Goal: Task Accomplishment & Management: Use online tool/utility

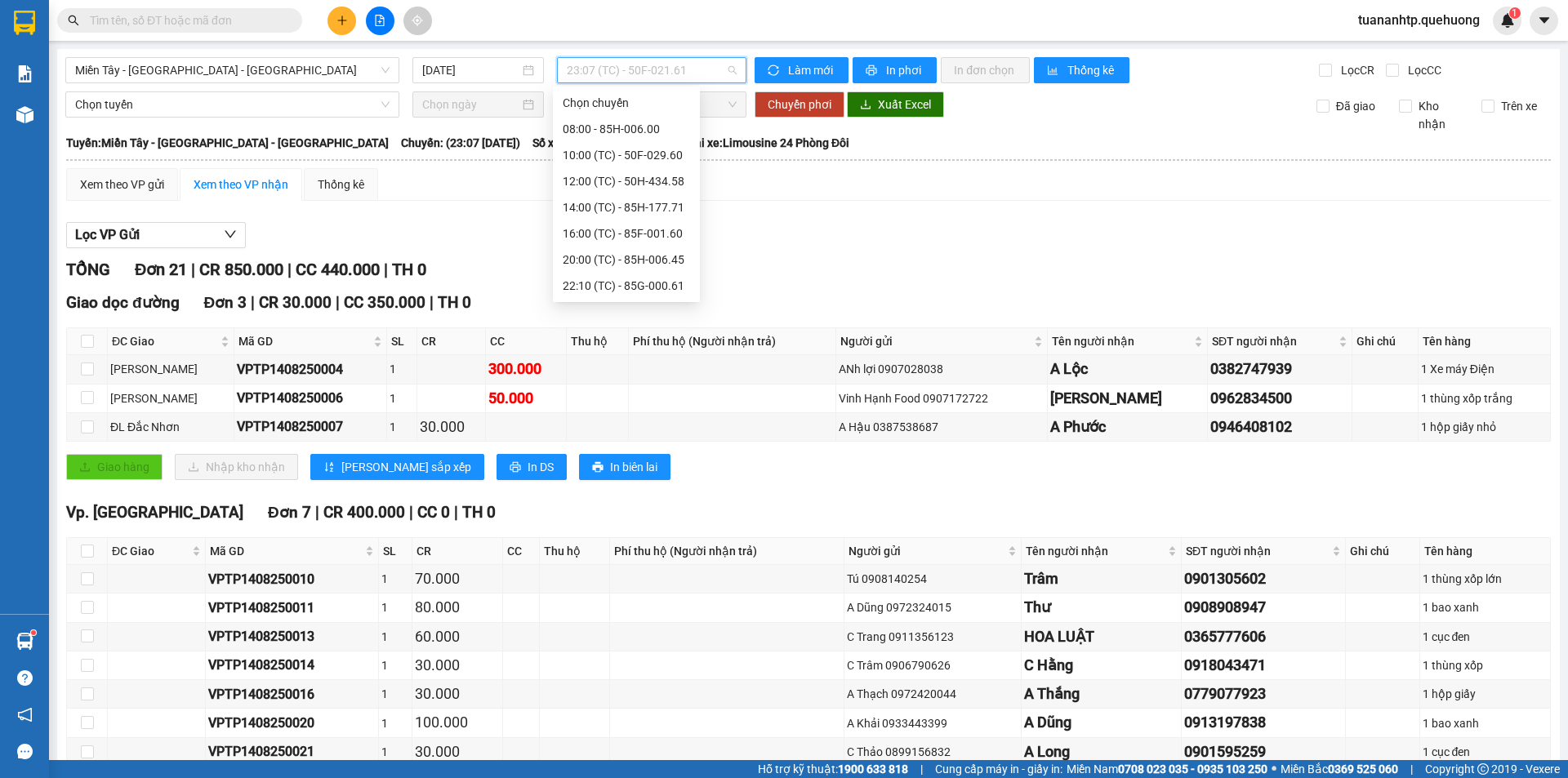
click at [628, 65] on span "23:07 (TC) - 50F-021.61" at bounding box center [652, 70] width 169 height 24
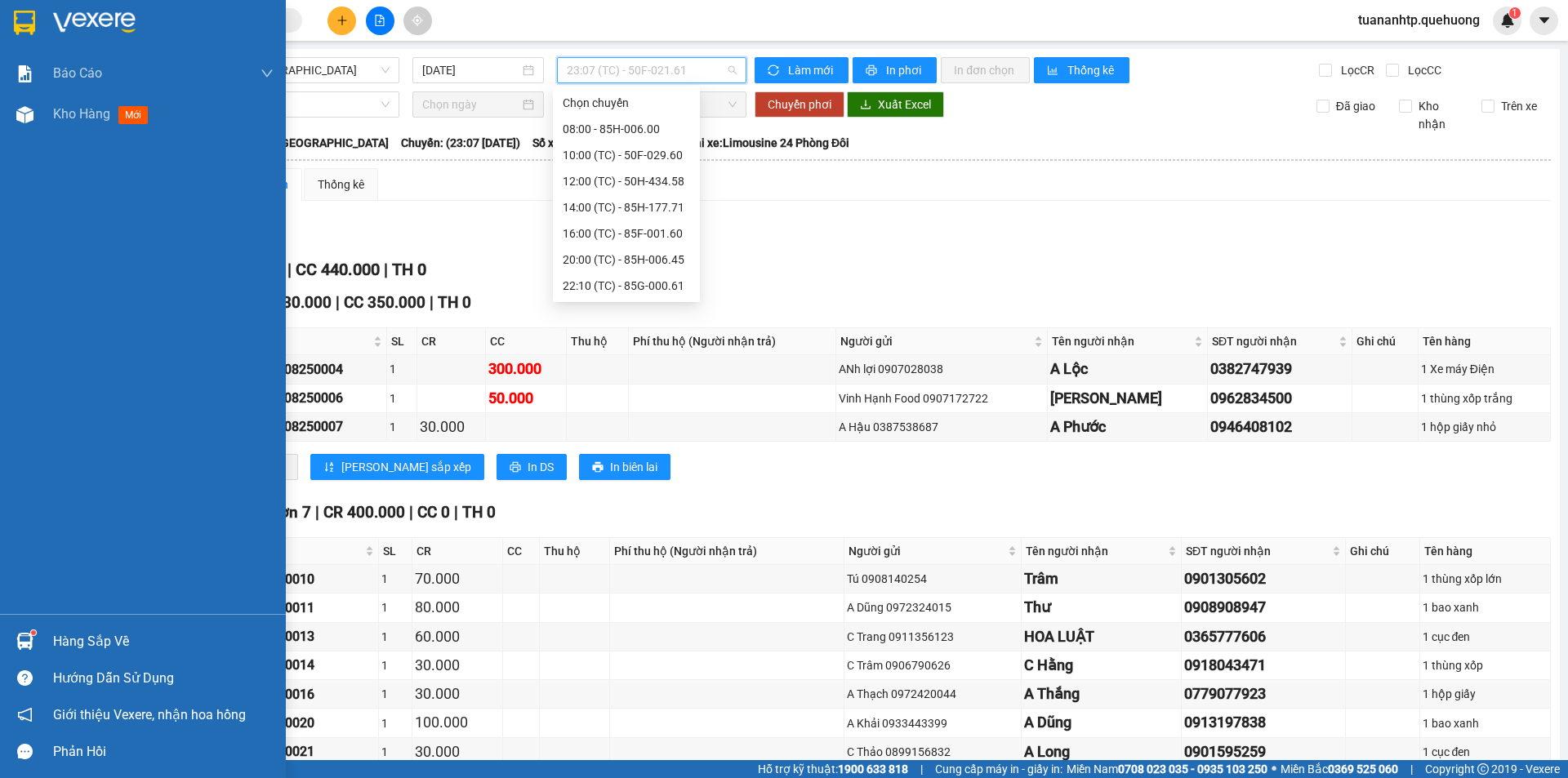
click at [104, 641] on div "Hàng sắp về" at bounding box center [163, 642] width 220 height 24
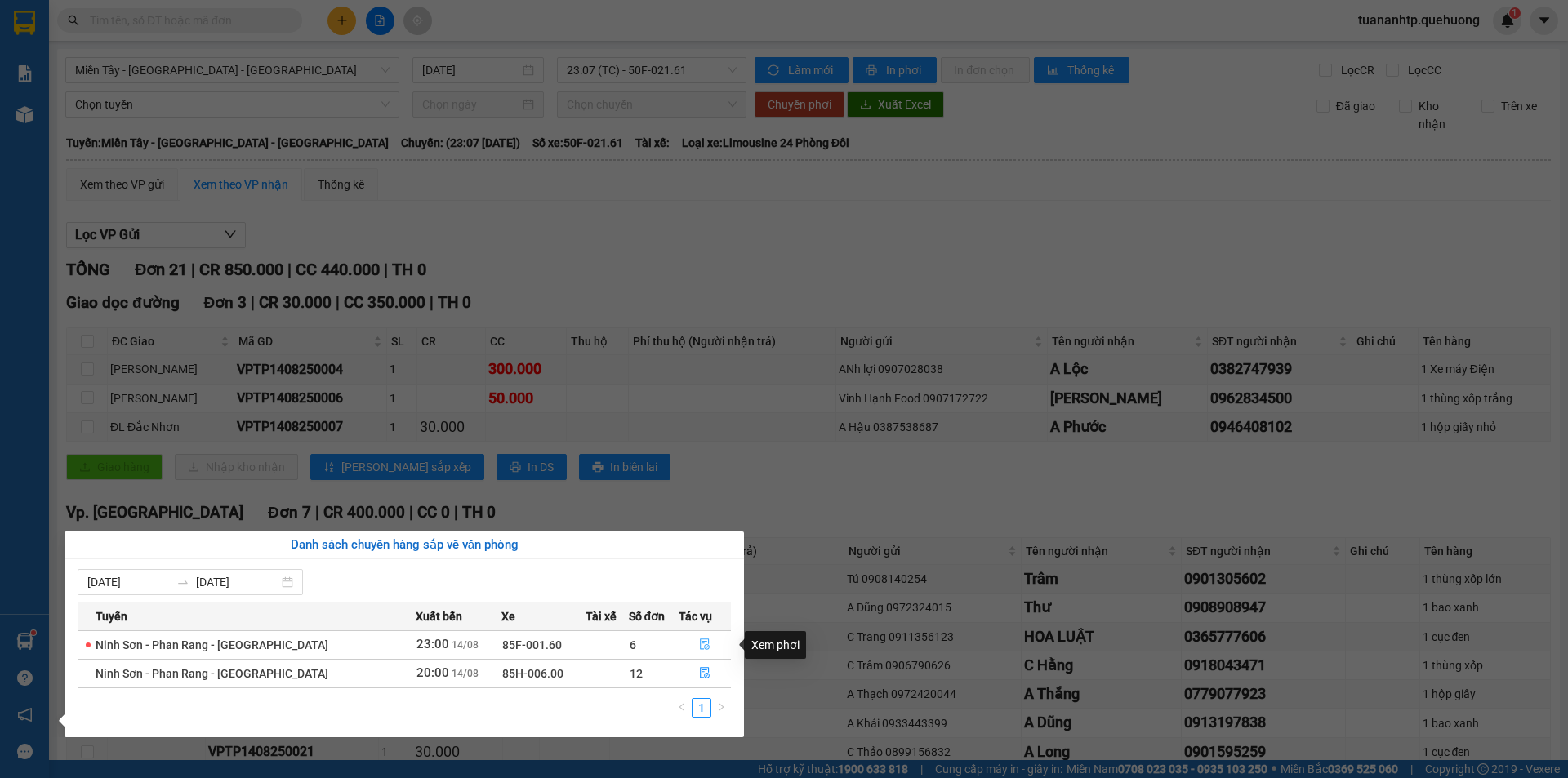
click at [701, 647] on icon "file-done" at bounding box center [704, 644] width 11 height 11
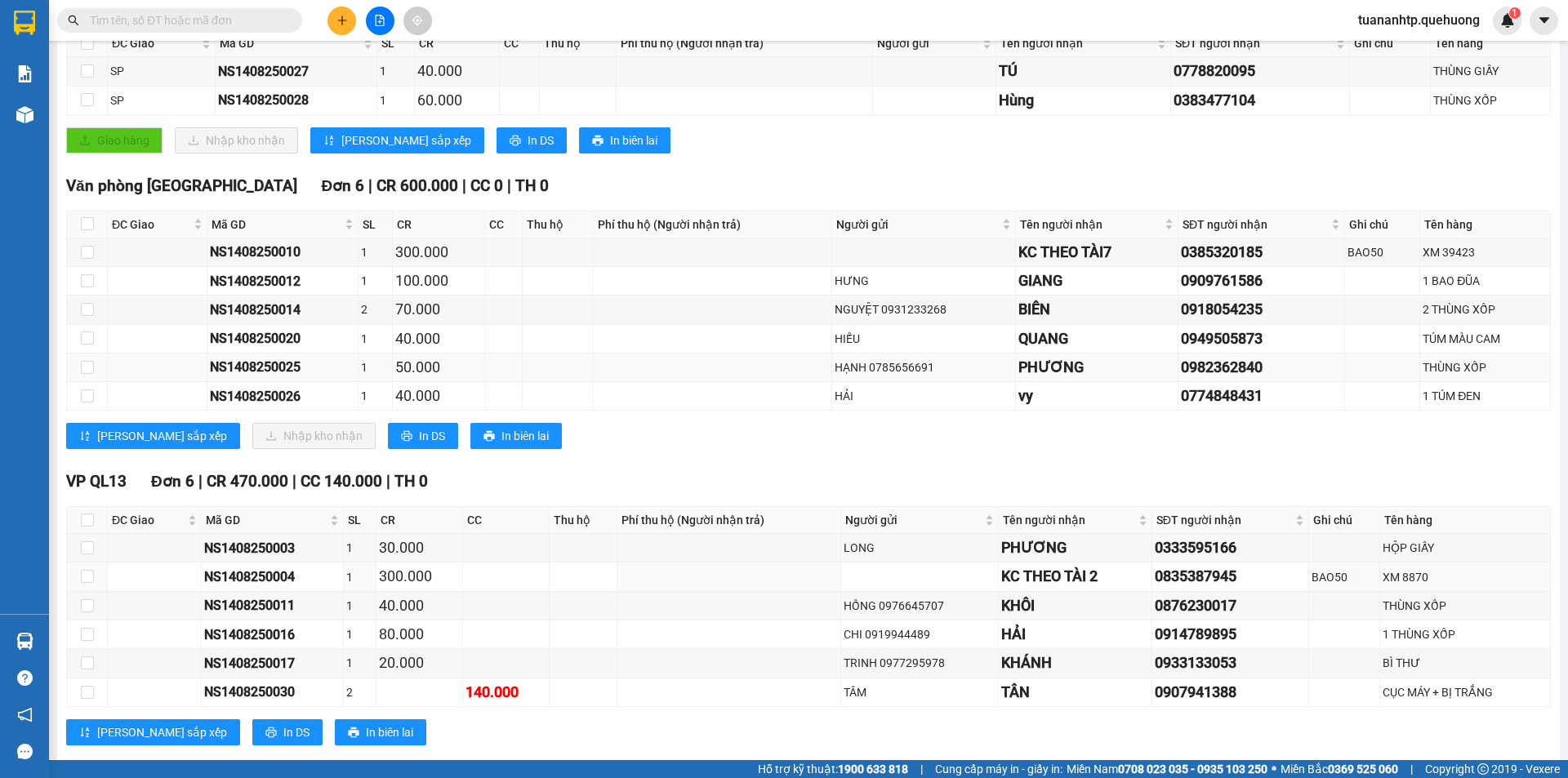
scroll to position [284, 0]
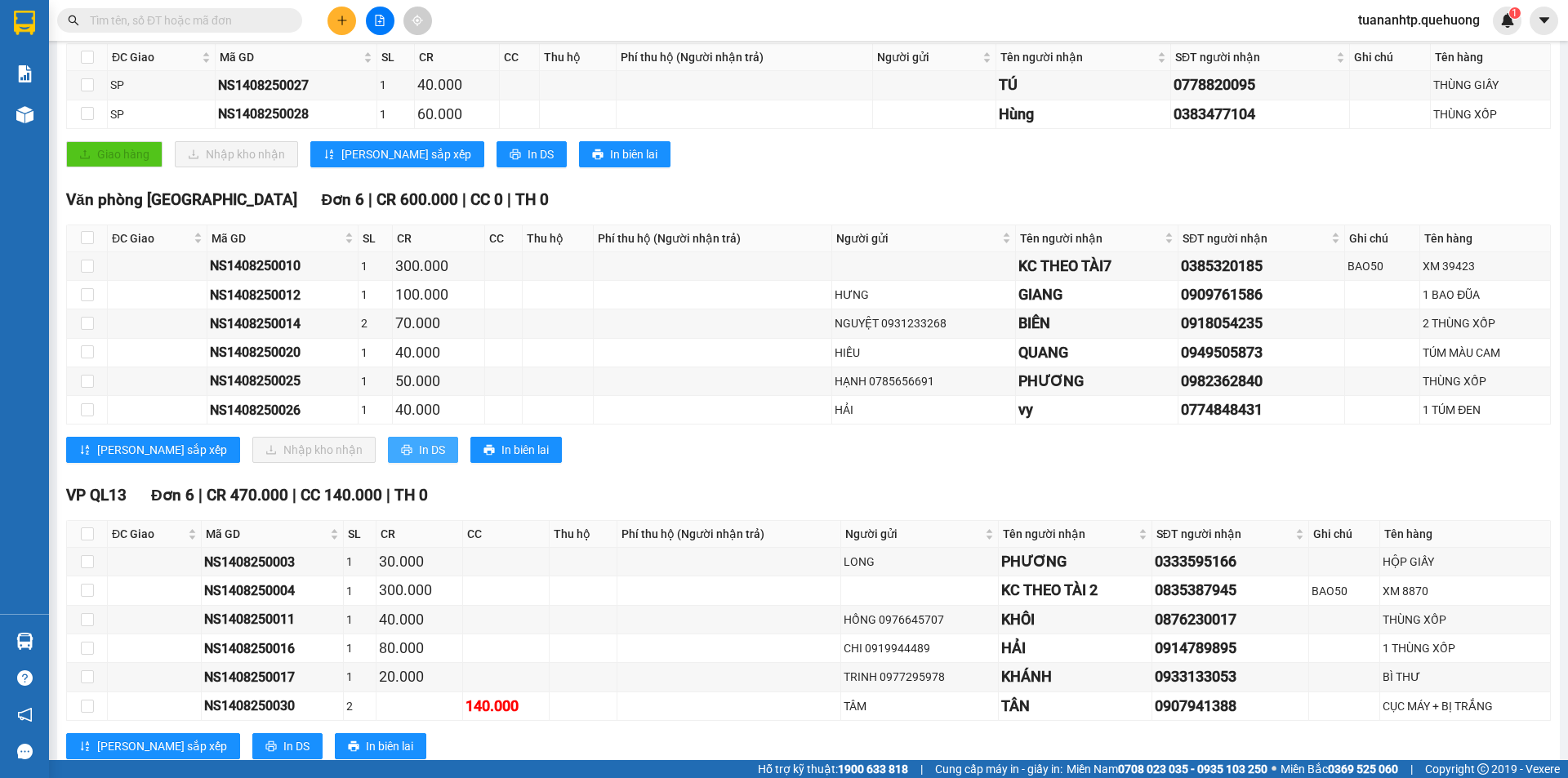
click at [419, 458] on span "In DS" at bounding box center [432, 450] width 26 height 18
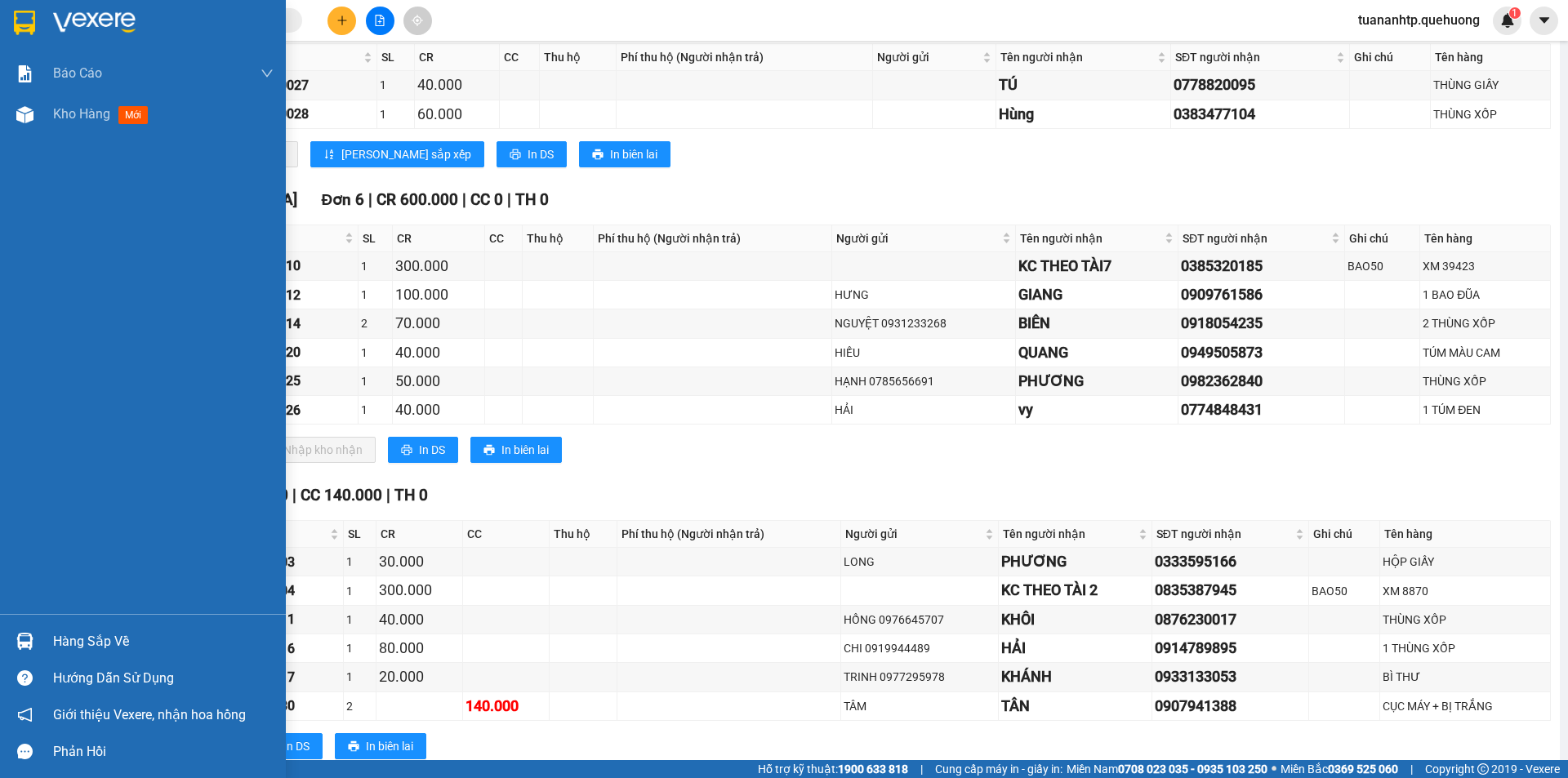
click at [113, 640] on div "Hàng sắp về" at bounding box center [163, 642] width 220 height 24
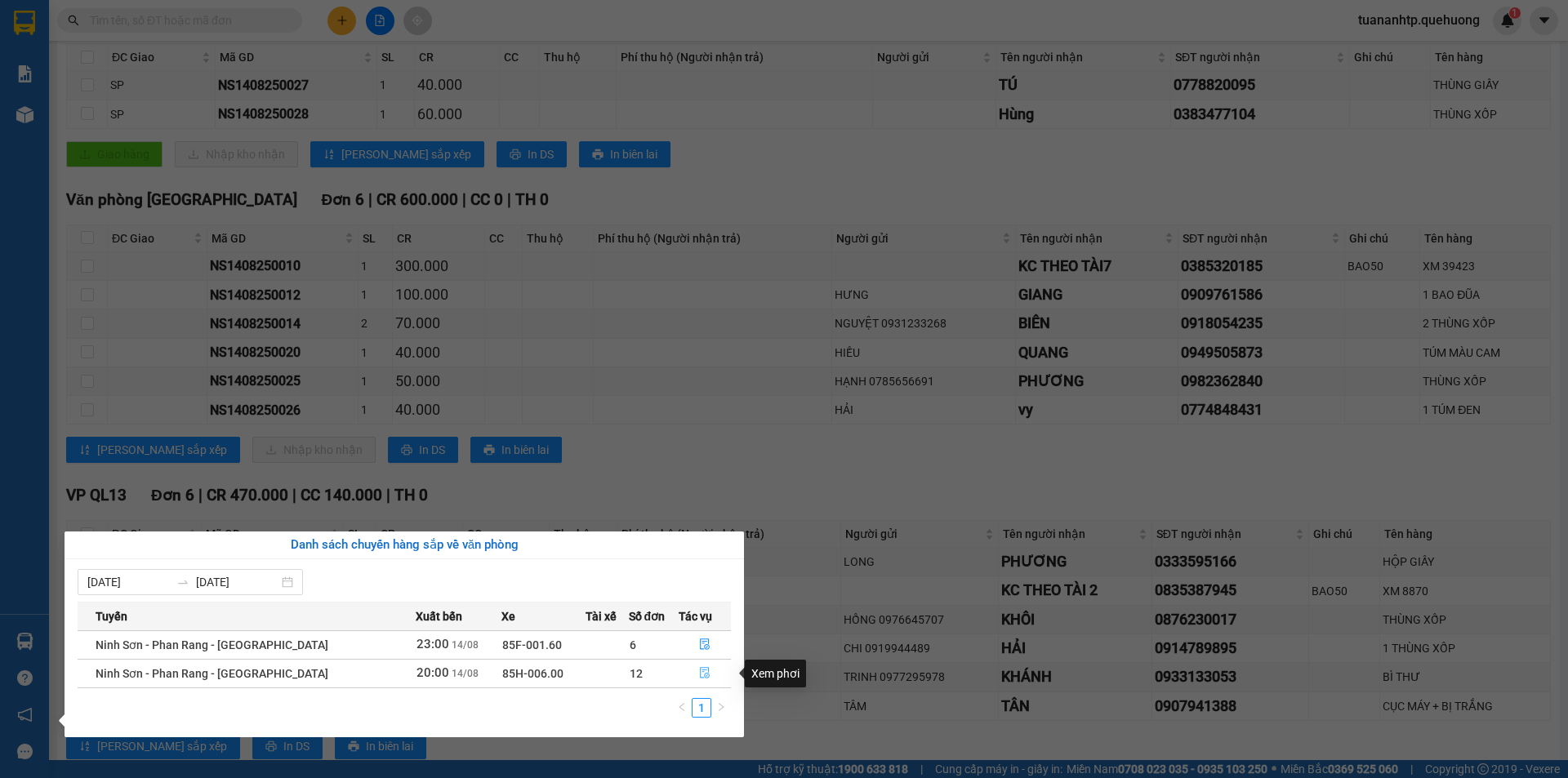
click at [703, 673] on icon "file-done" at bounding box center [704, 673] width 10 height 11
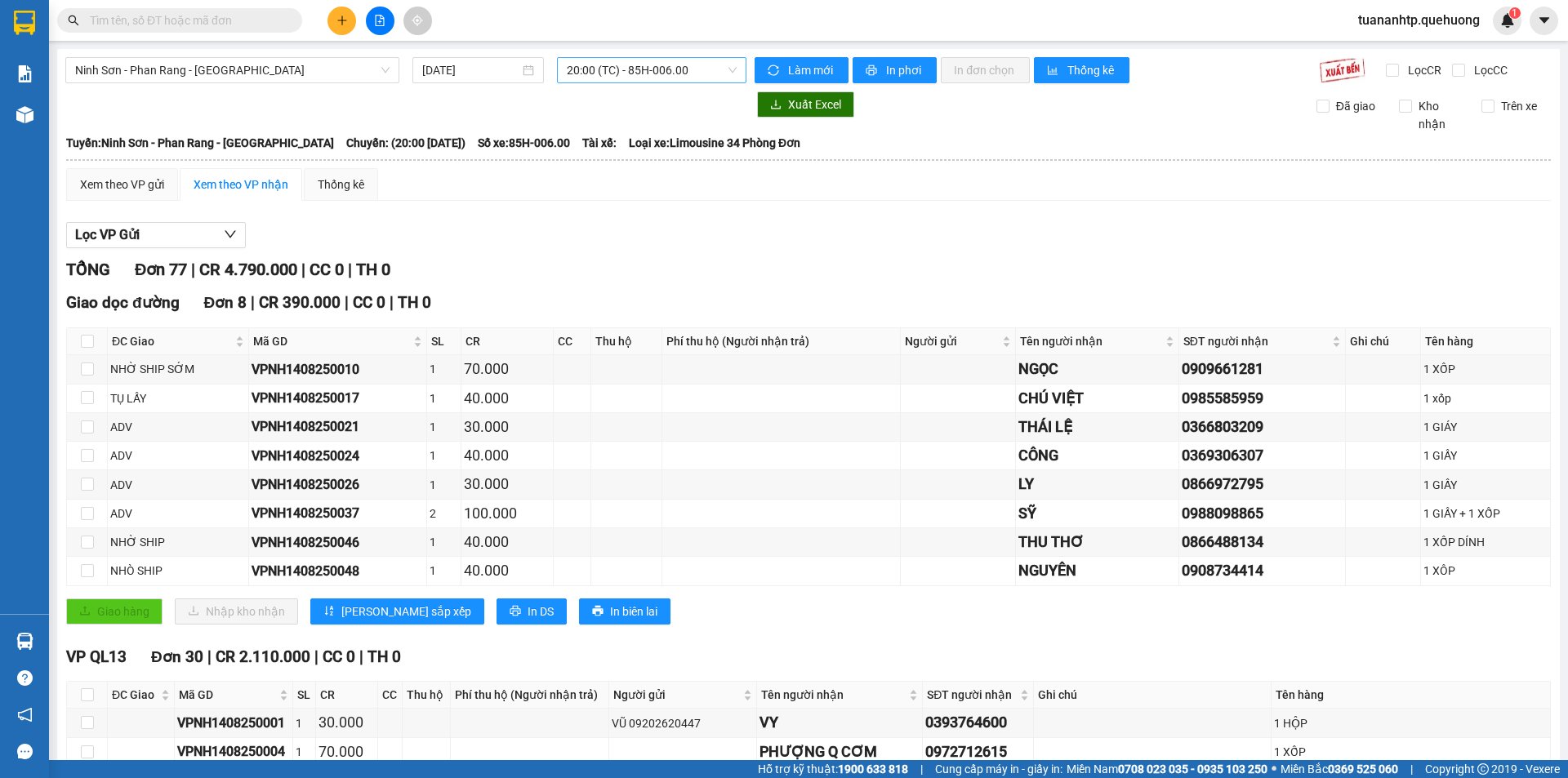
scroll to position [156, 0]
click at [681, 72] on span "20:00 (TC) - 85H-006.00" at bounding box center [652, 70] width 169 height 24
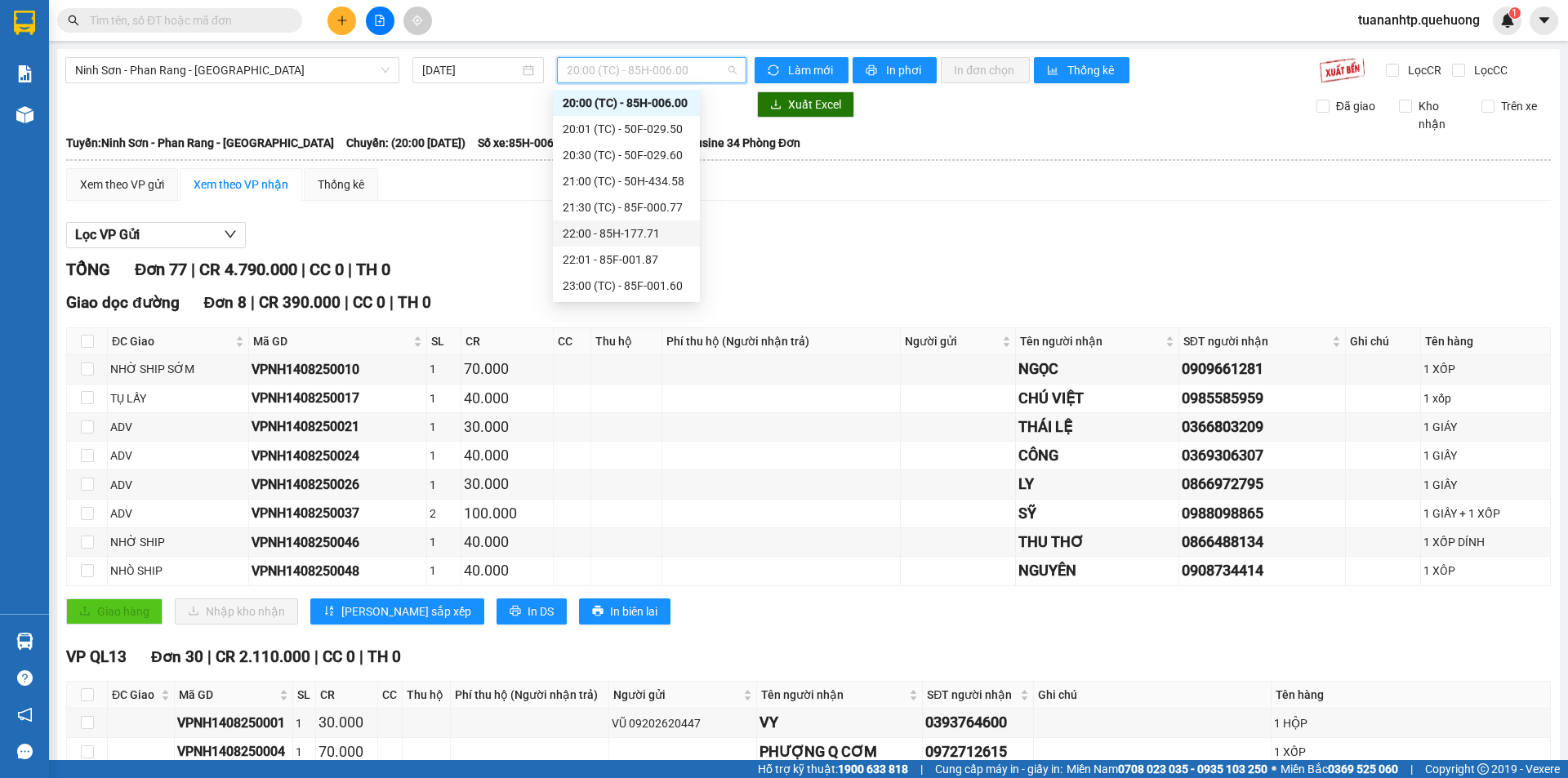
click at [651, 229] on div "22:00 - 85H-177.71" at bounding box center [626, 233] width 128 height 18
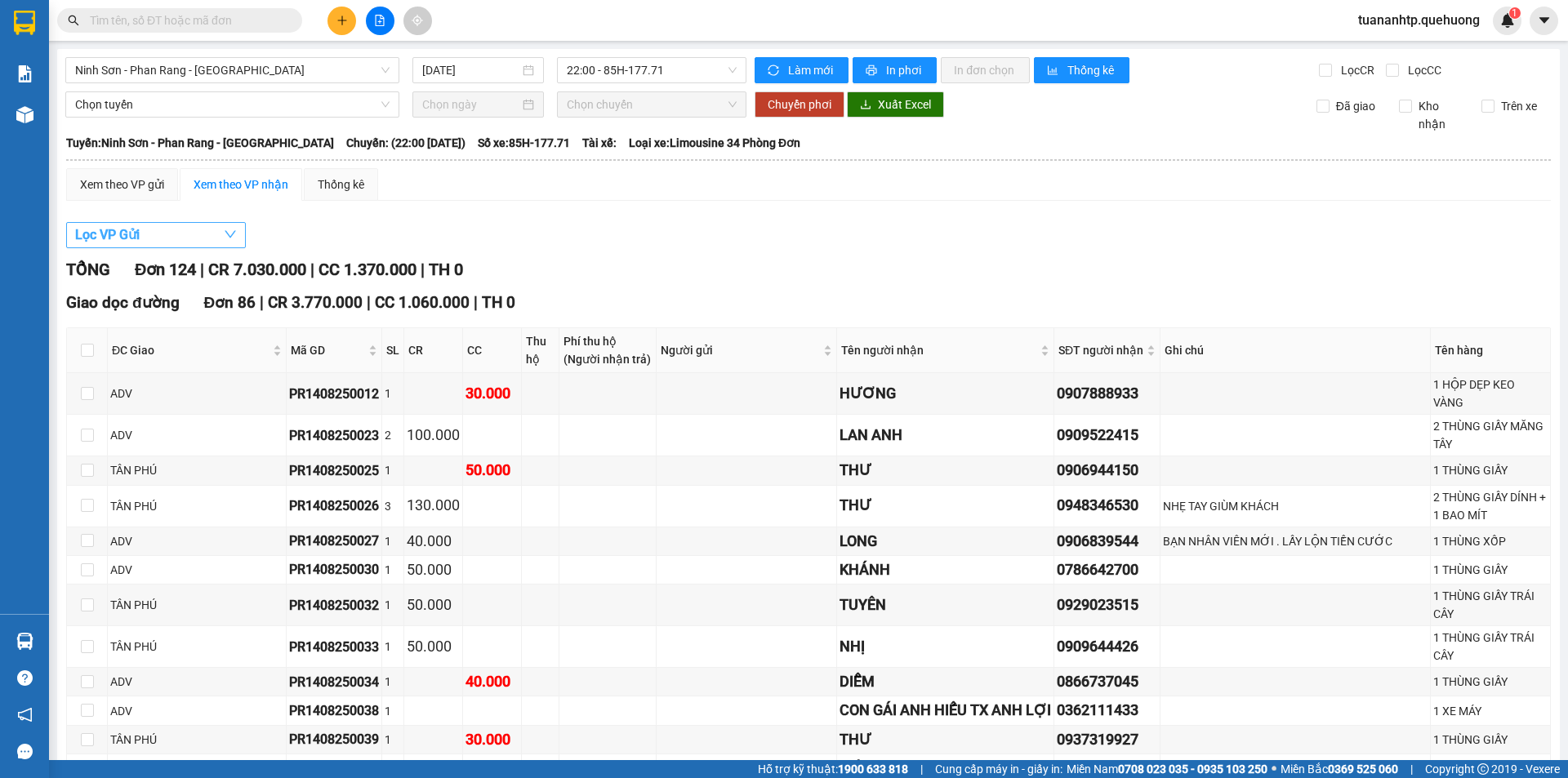
click at [133, 240] on span "Lọc VP Gửi" at bounding box center [107, 234] width 65 height 20
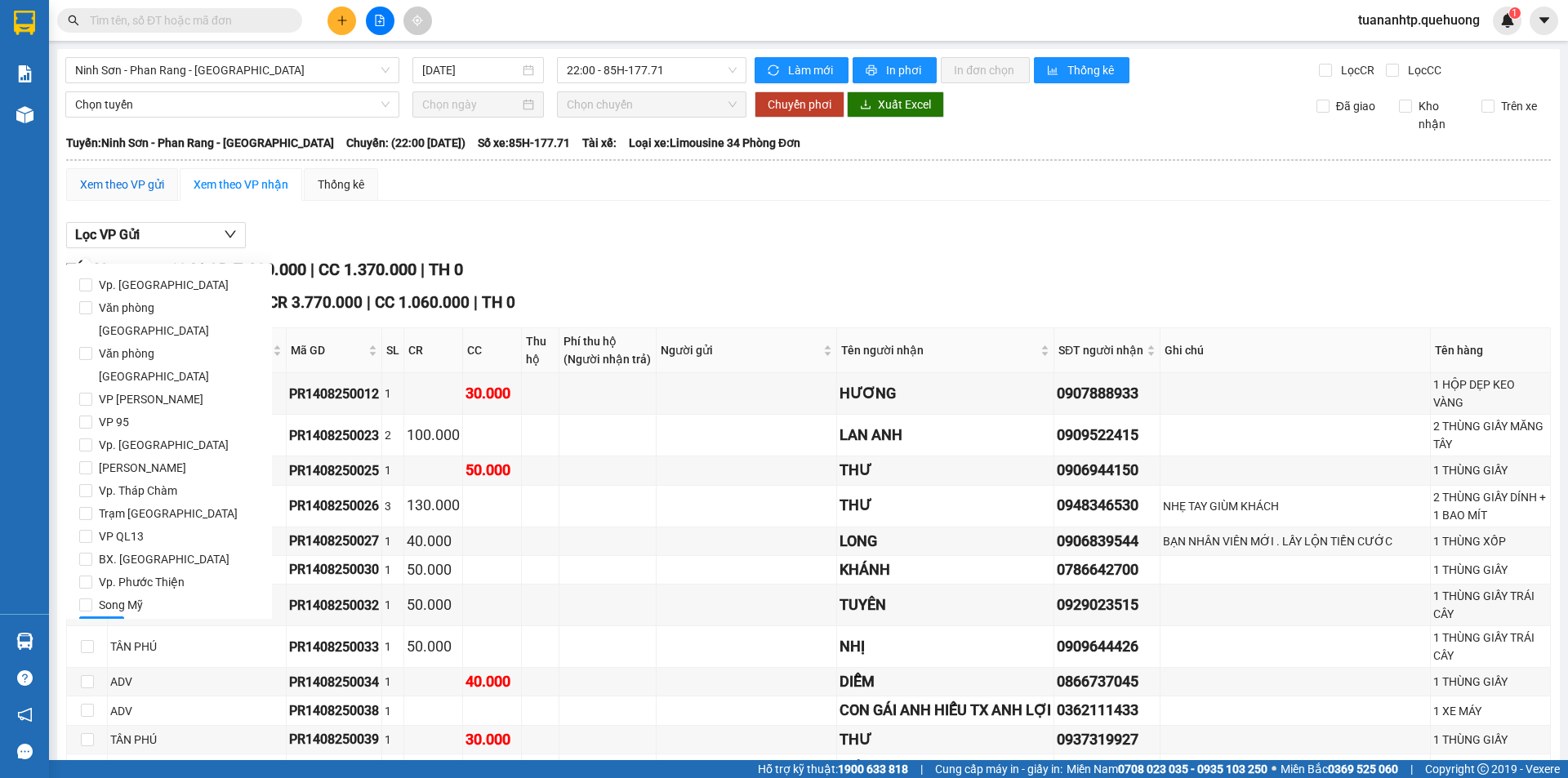
click at [155, 182] on div "Xem theo VP gửi" at bounding box center [122, 184] width 84 height 18
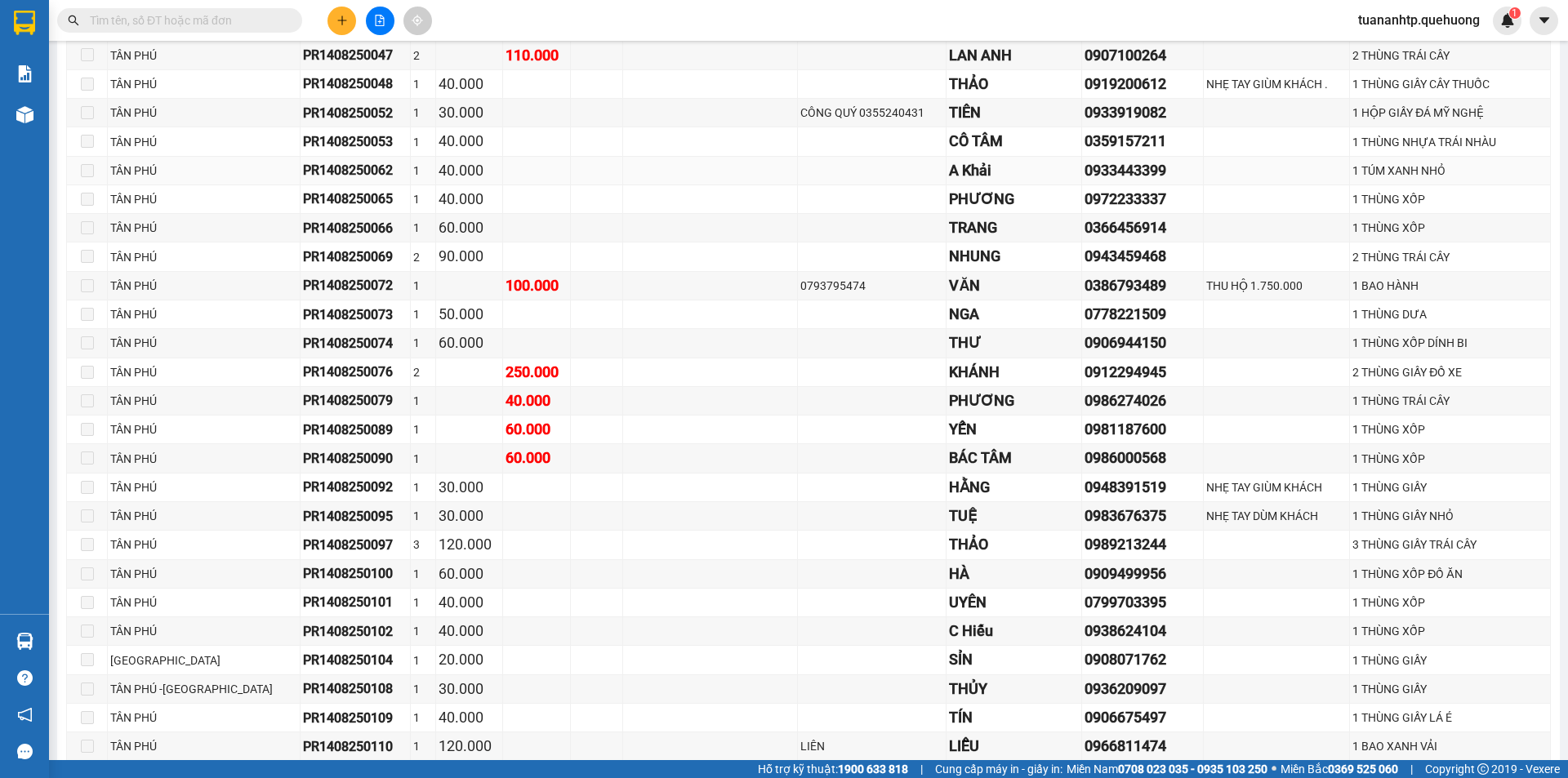
scroll to position [952, 0]
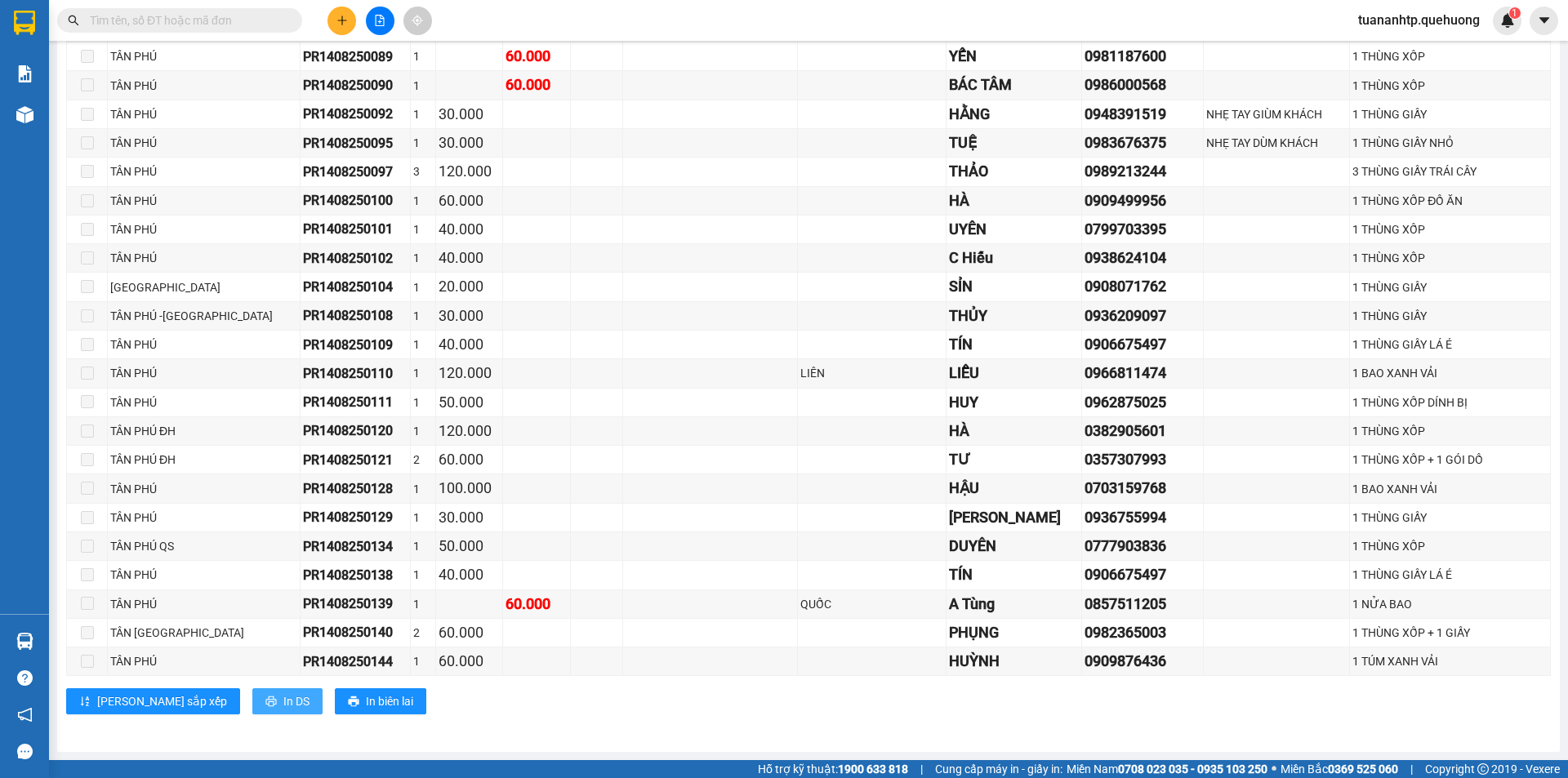
click at [283, 703] on span "In DS" at bounding box center [296, 701] width 26 height 18
click at [283, 692] on span "In DS" at bounding box center [296, 701] width 26 height 18
click at [283, 704] on span "In DS" at bounding box center [296, 701] width 26 height 18
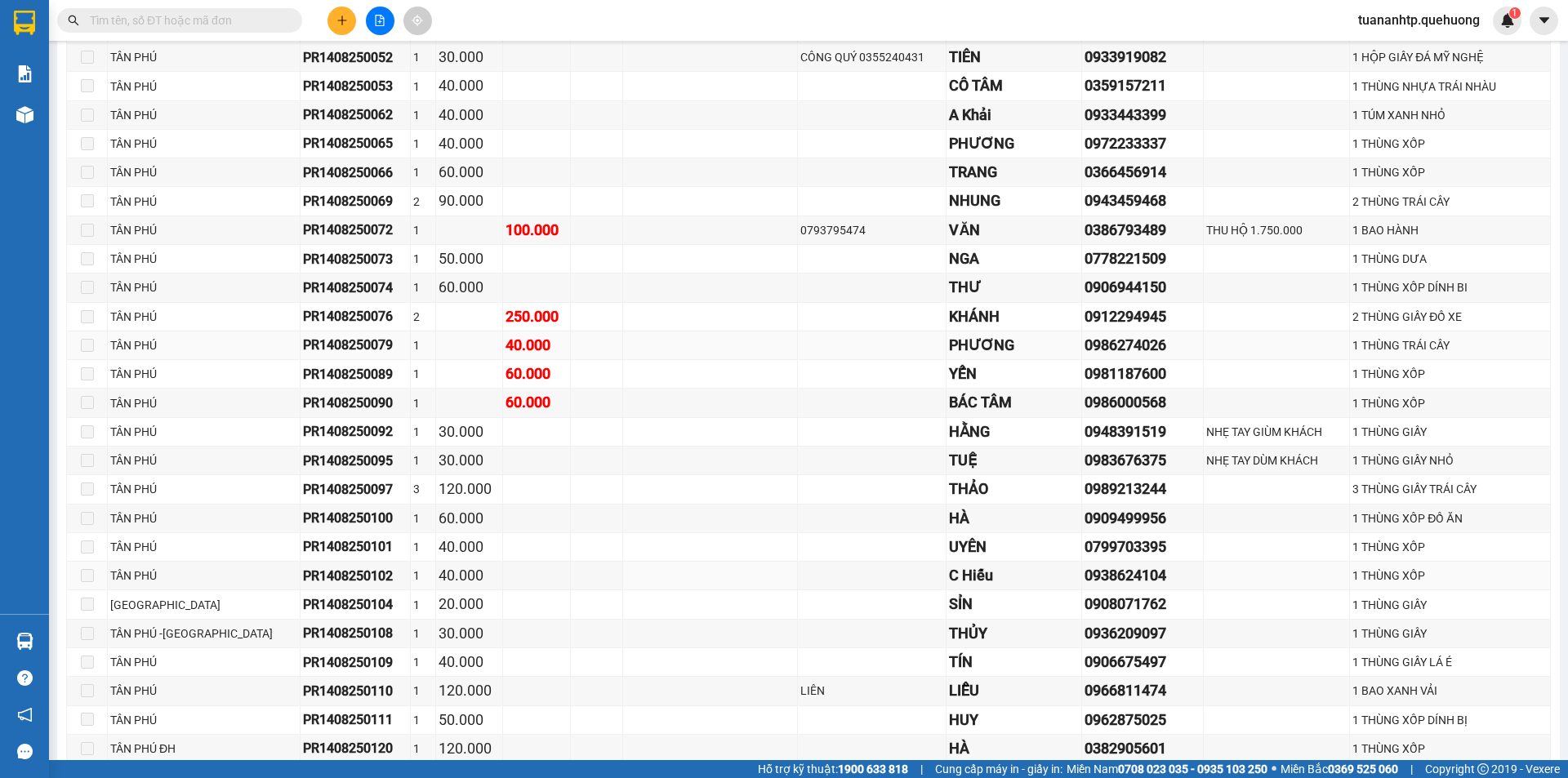
scroll to position [625, 0]
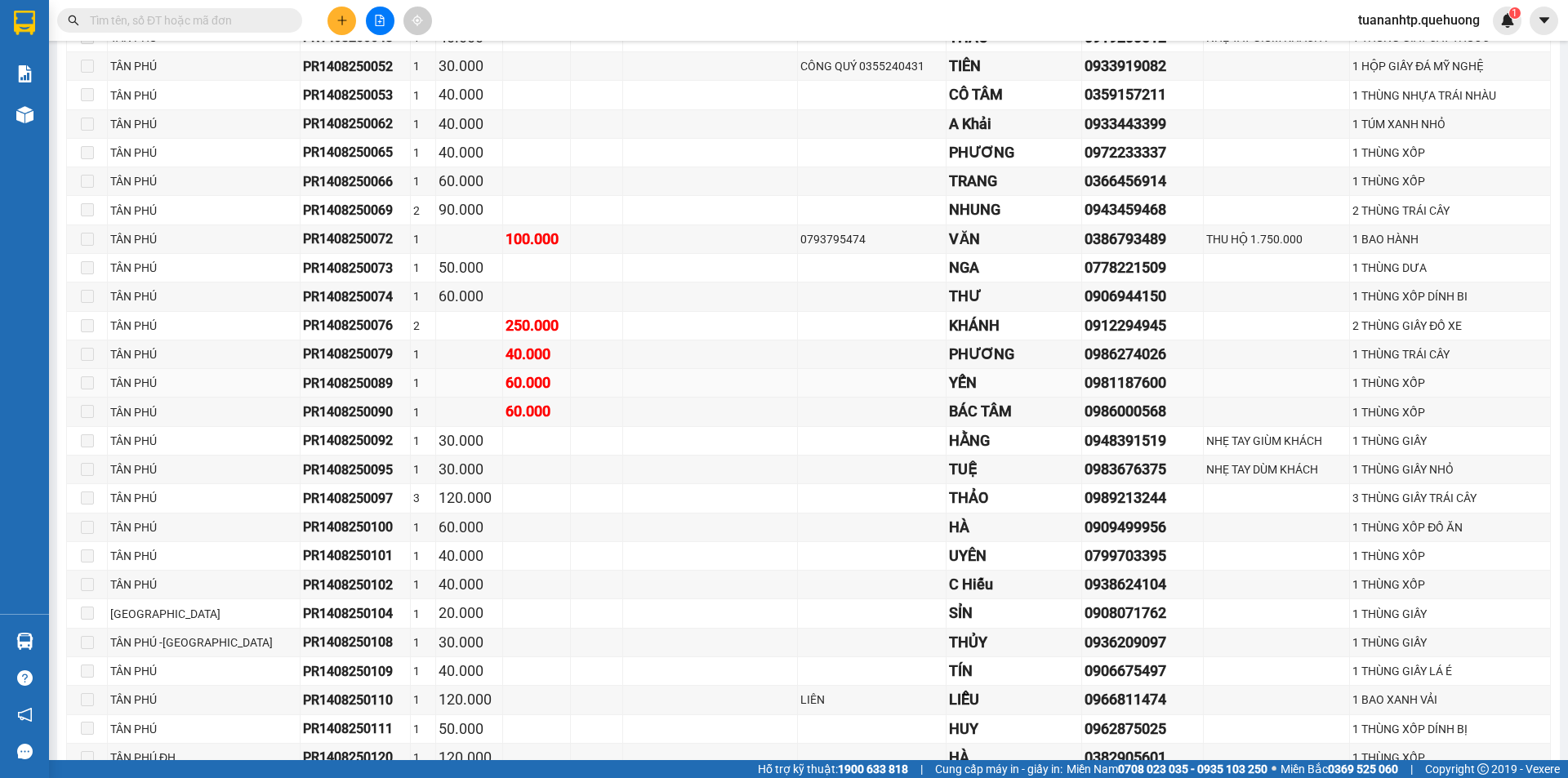
click at [579, 380] on td at bounding box center [597, 382] width 52 height 29
click at [93, 389] on td at bounding box center [87, 382] width 41 height 29
click at [85, 384] on span at bounding box center [87, 382] width 13 height 13
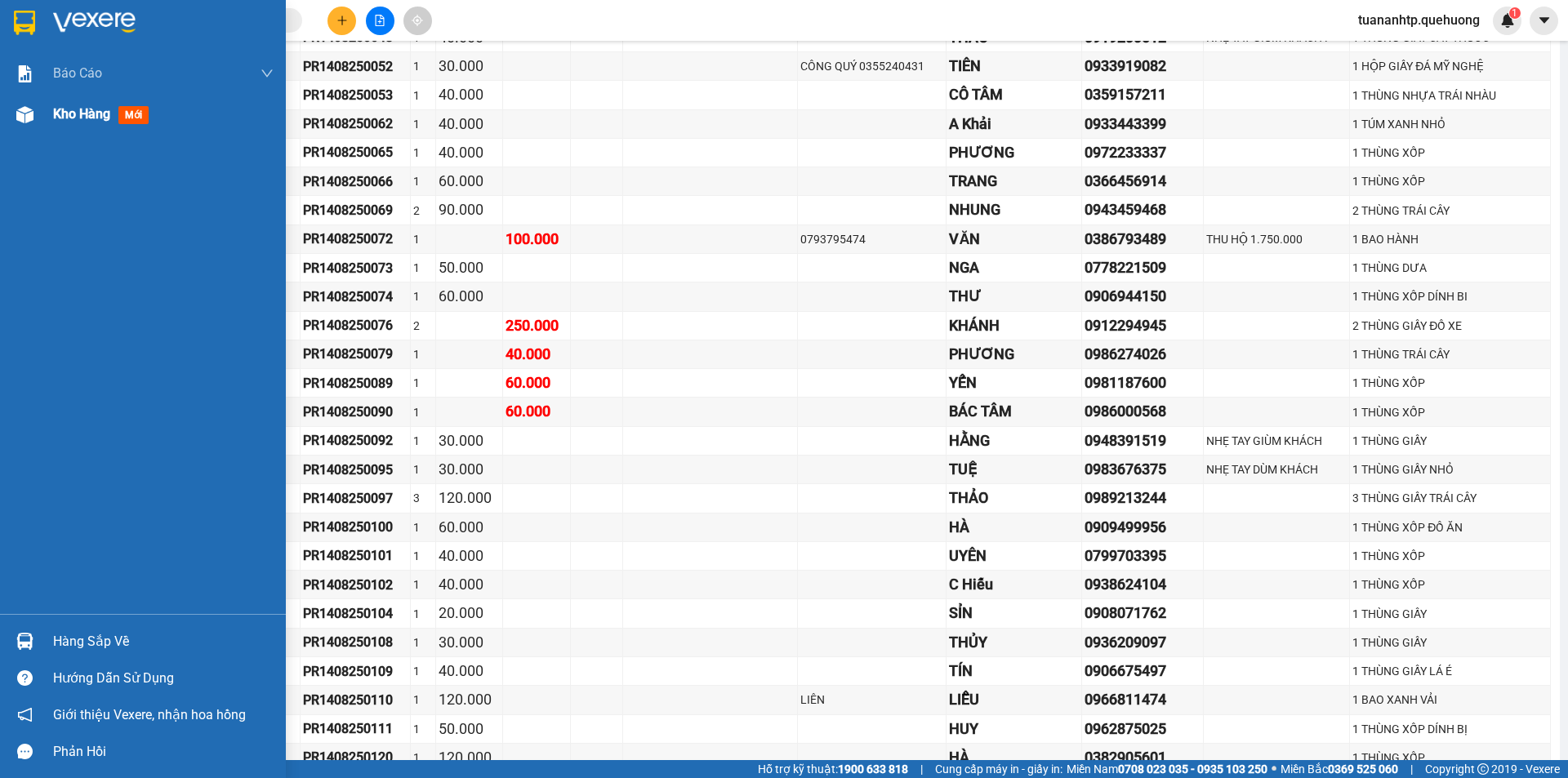
click at [73, 120] on span "Kho hàng" at bounding box center [81, 114] width 57 height 16
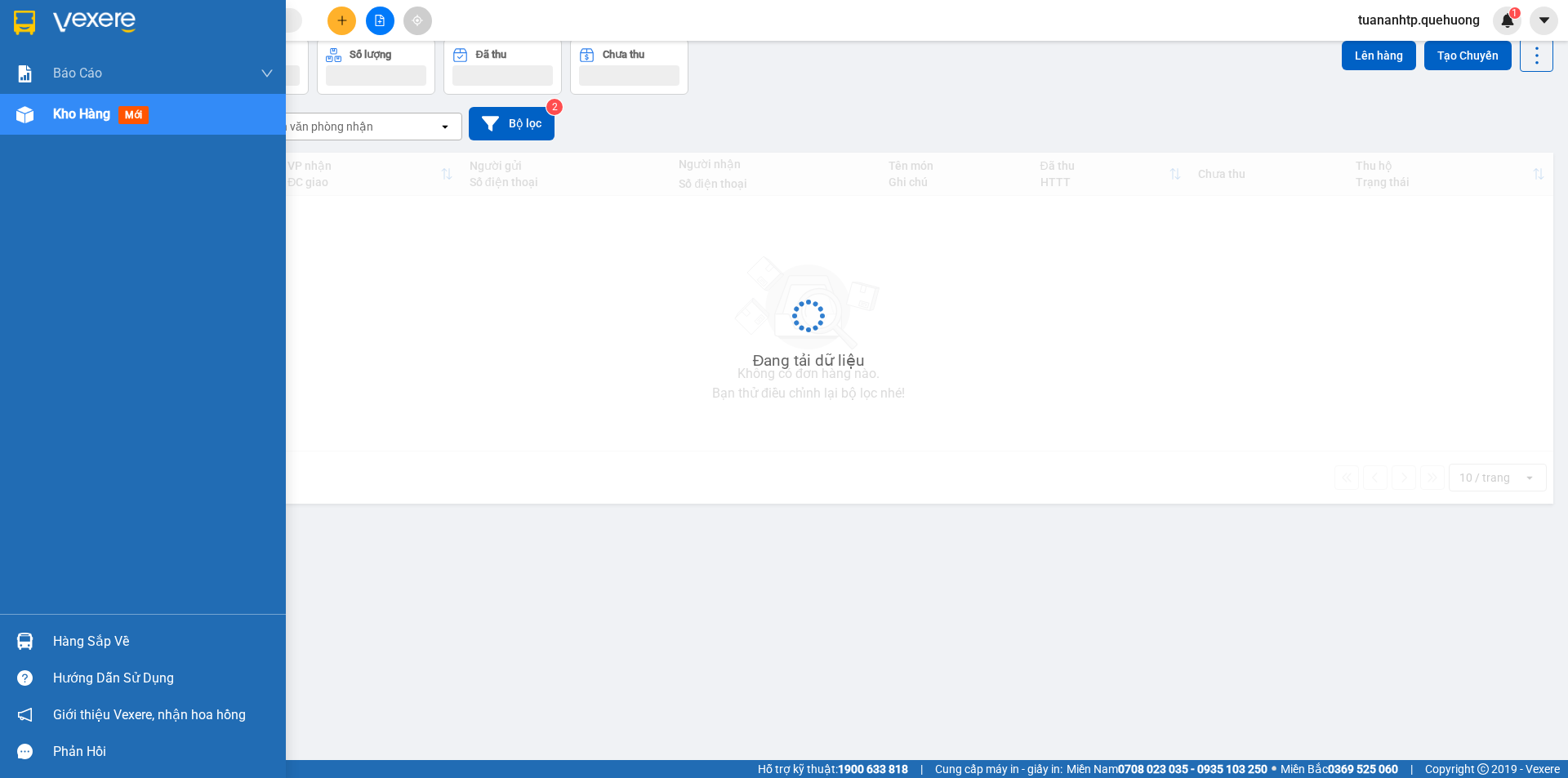
scroll to position [75, 0]
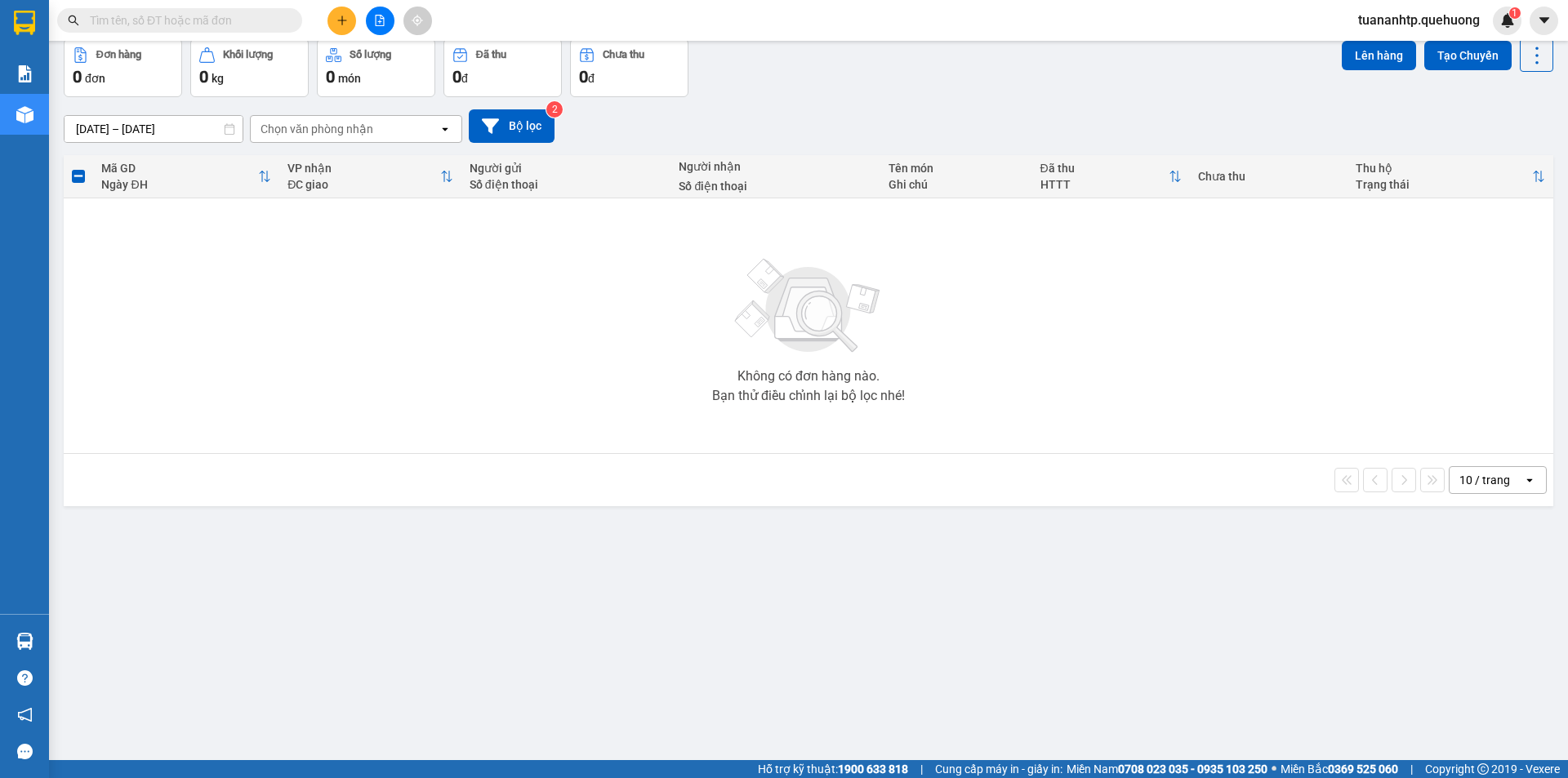
drag, startPoint x: 405, startPoint y: 433, endPoint x: 354, endPoint y: 175, distance: 263.0
click at [404, 423] on div "Không có đơn hàng nào. Bạn thử điều chỉnh lại bộ lọc nhé!" at bounding box center [808, 326] width 1473 height 244
click at [376, 13] on button at bounding box center [380, 20] width 29 height 29
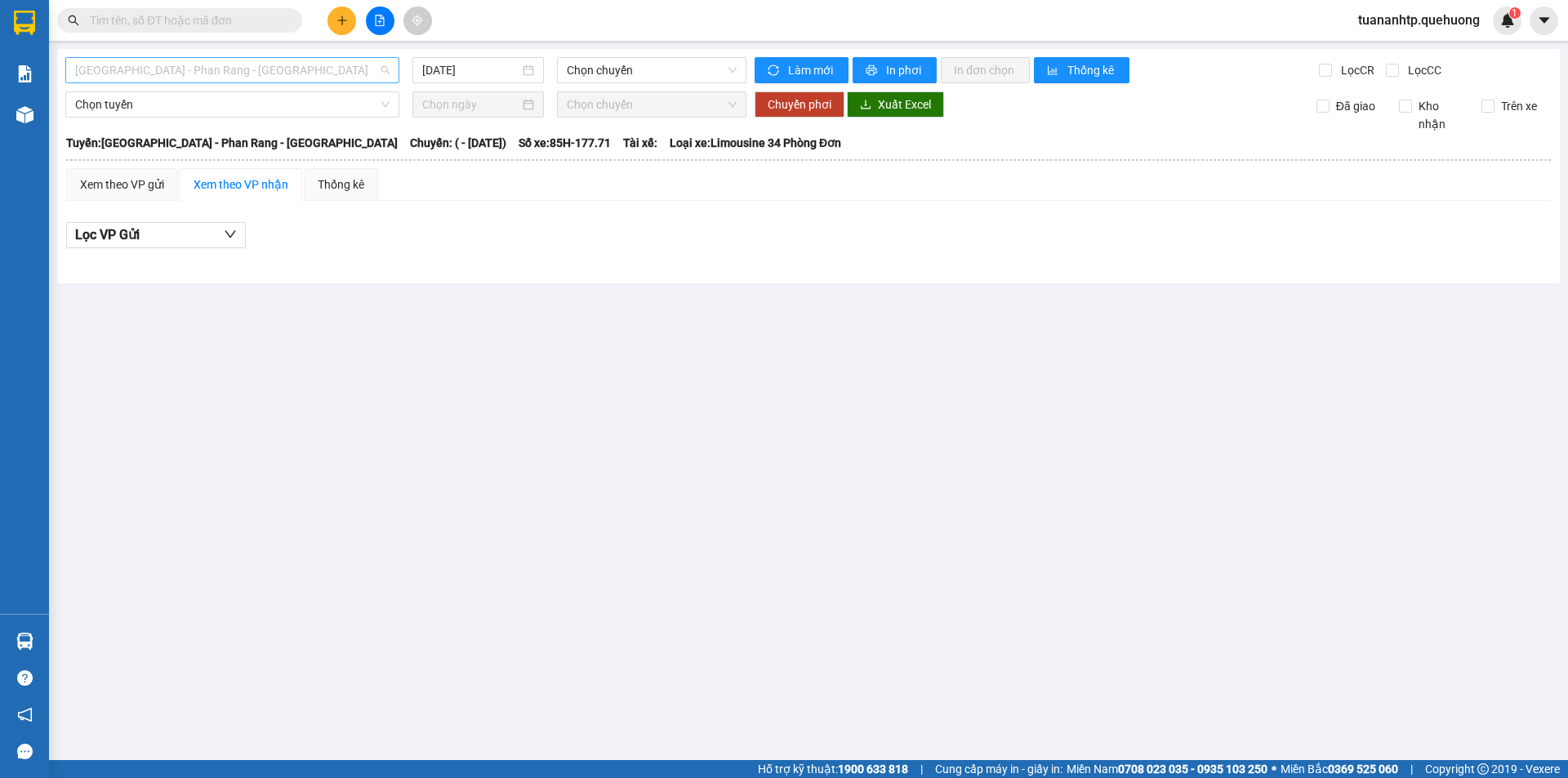
click at [314, 75] on span "[GEOGRAPHIC_DATA] - Phan Rang - [GEOGRAPHIC_DATA]" at bounding box center [232, 70] width 314 height 24
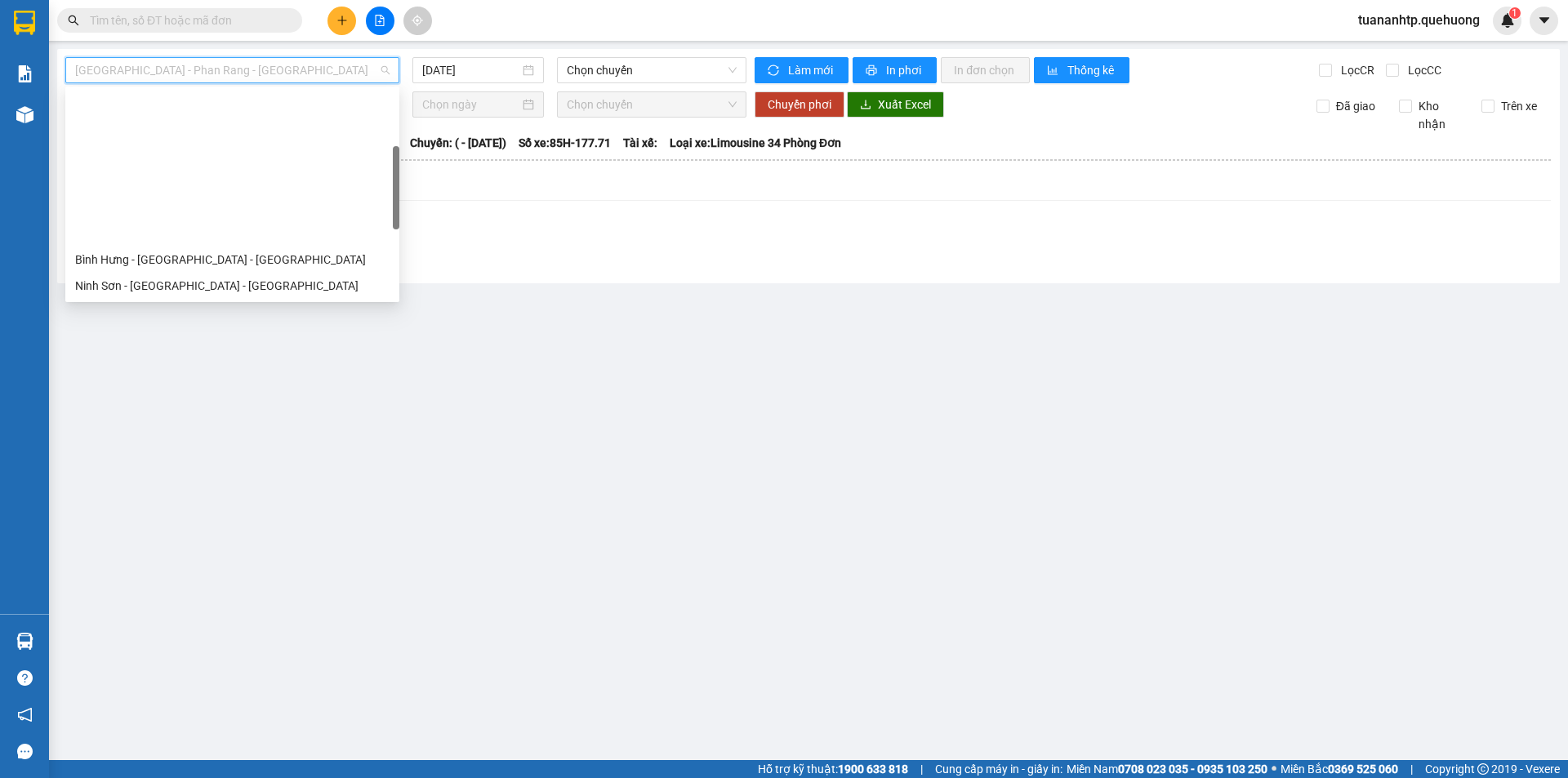
scroll to position [408, 0]
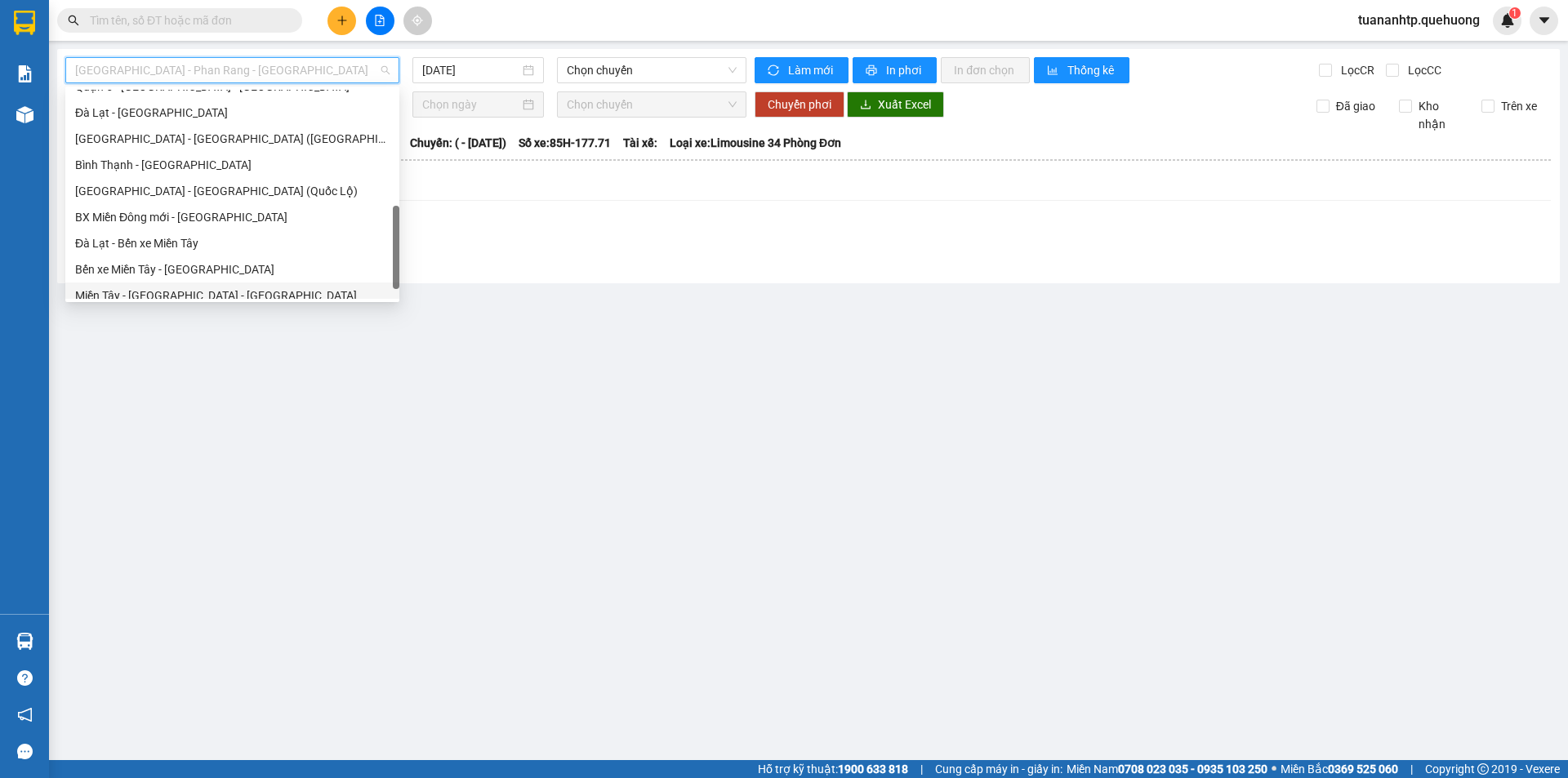
click at [210, 294] on div "Miền Tây - [GEOGRAPHIC_DATA] - [GEOGRAPHIC_DATA]" at bounding box center [232, 295] width 314 height 18
type input "[DATE]"
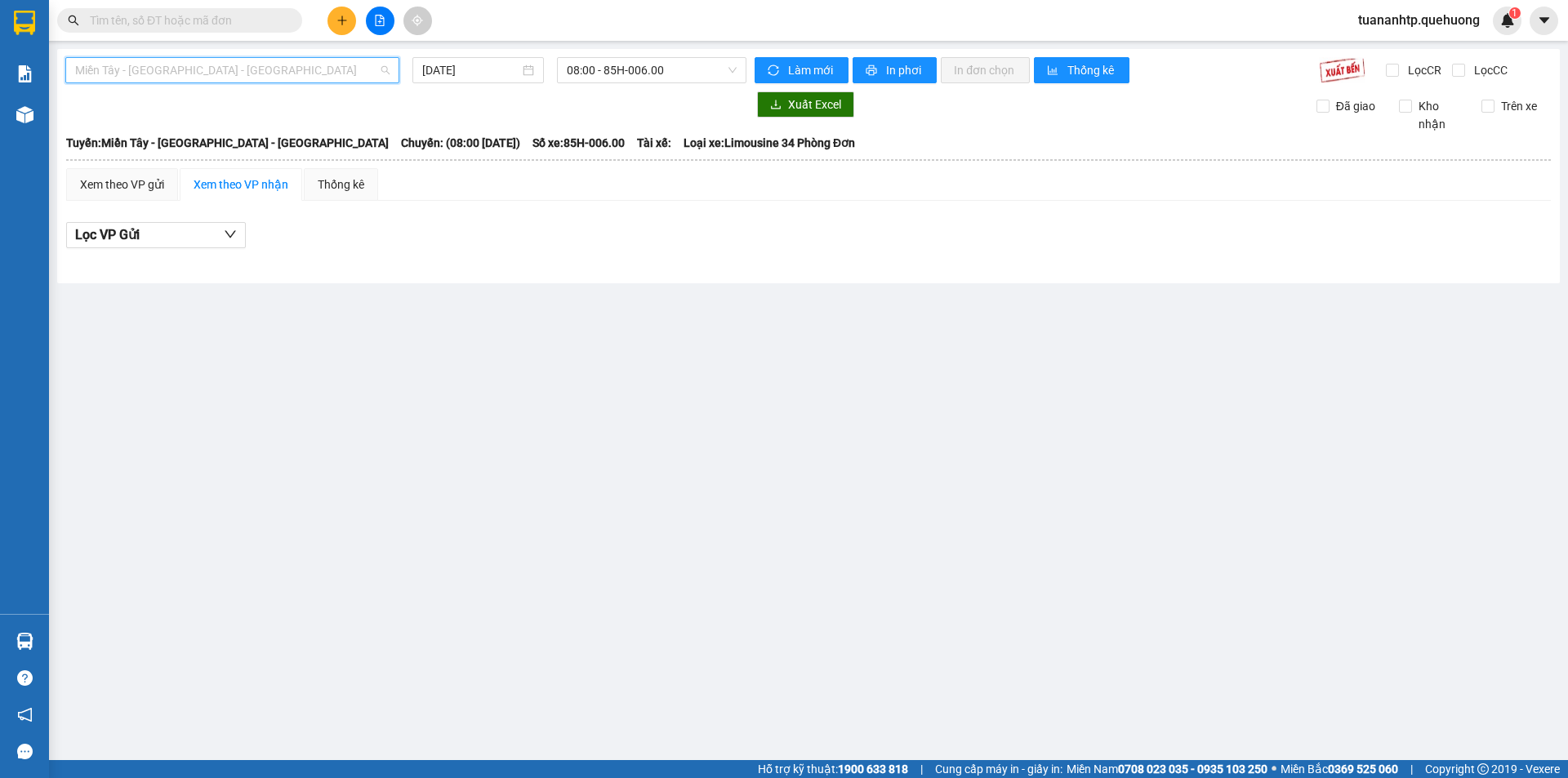
click at [280, 68] on span "Miền Tây - [GEOGRAPHIC_DATA] - [GEOGRAPHIC_DATA]" at bounding box center [232, 70] width 314 height 24
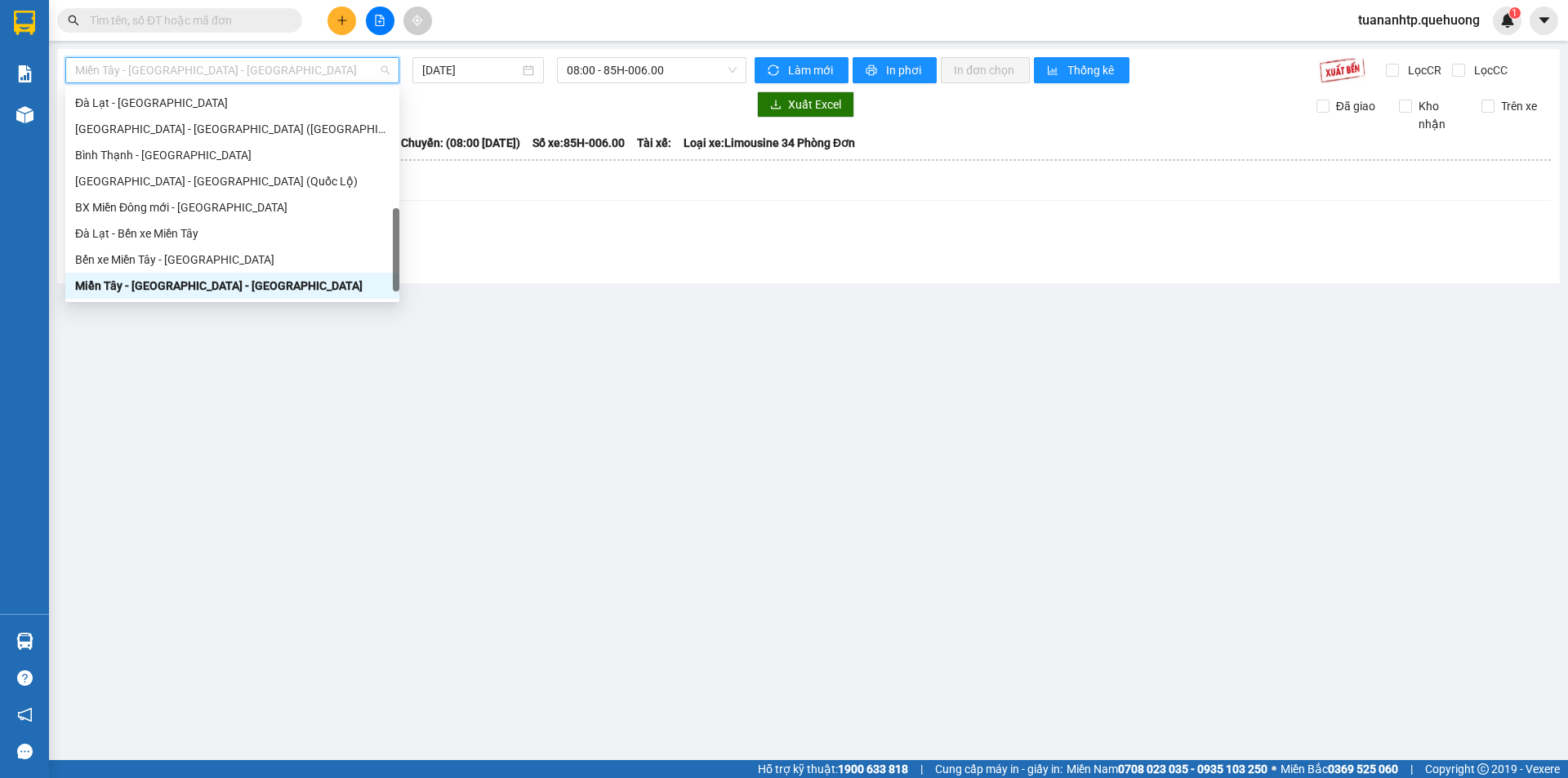
scroll to position [444, 0]
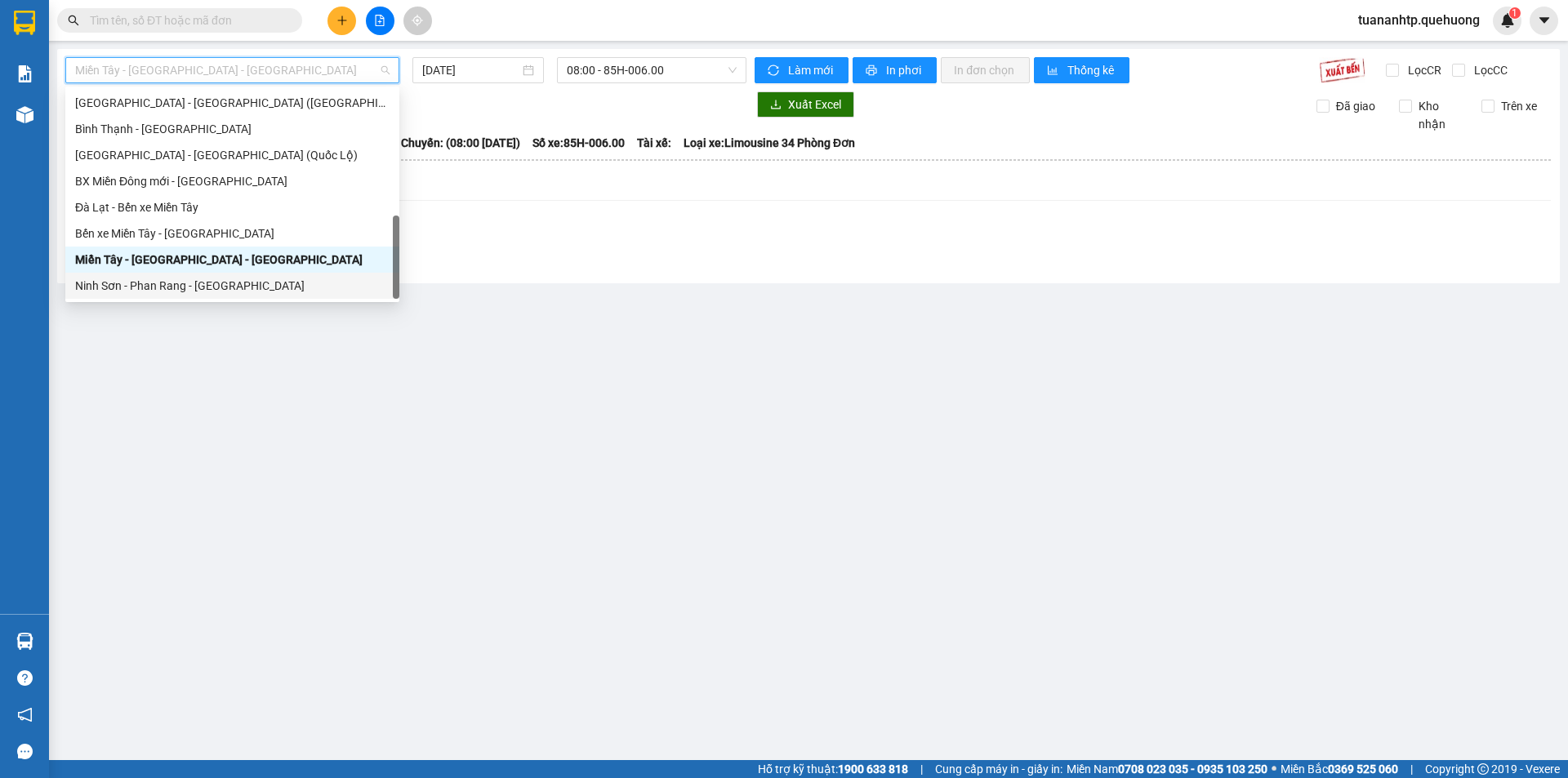
click at [235, 286] on div "Ninh Sơn - Phan Rang - [GEOGRAPHIC_DATA]" at bounding box center [232, 286] width 314 height 18
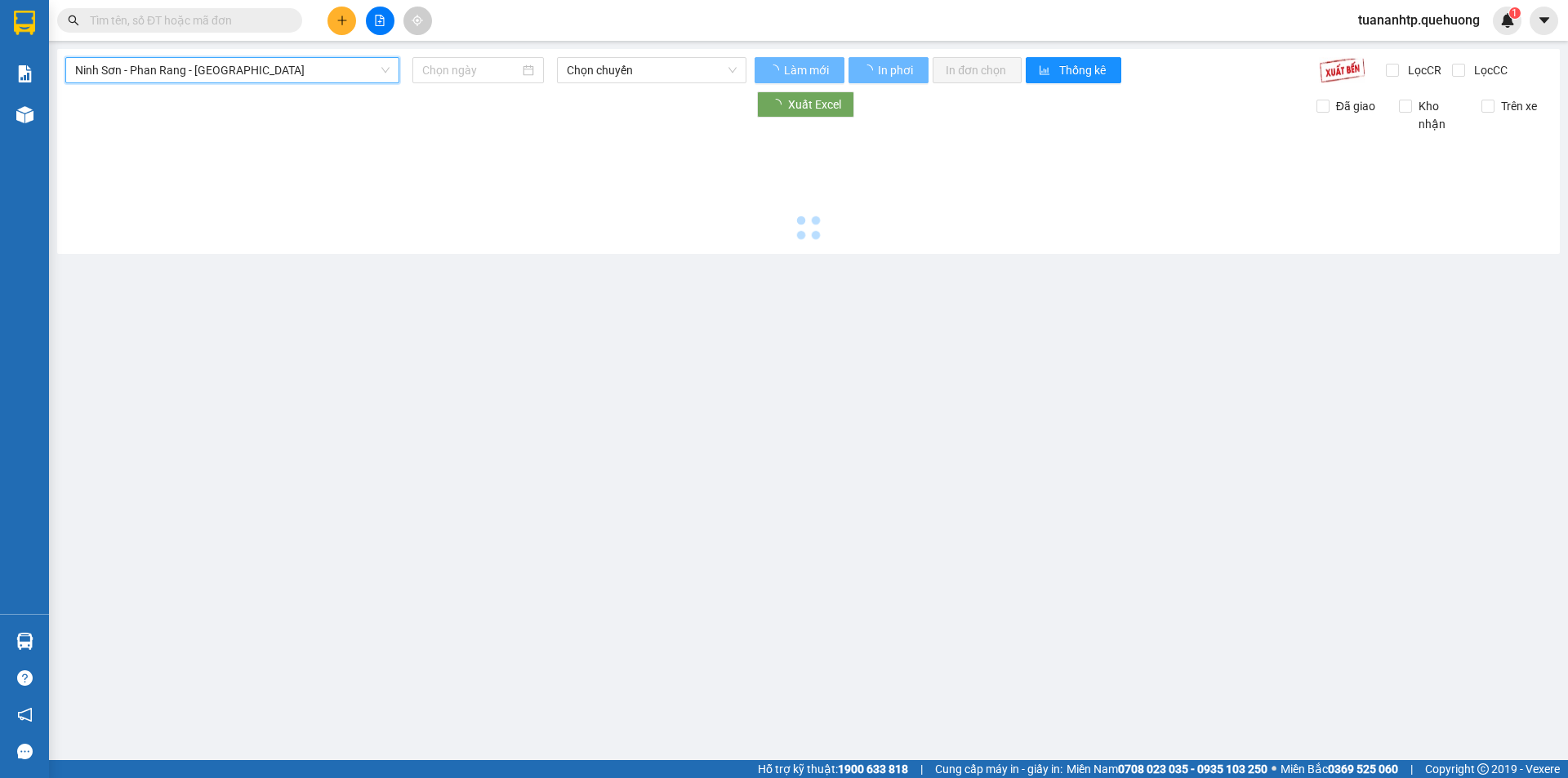
type input "[DATE]"
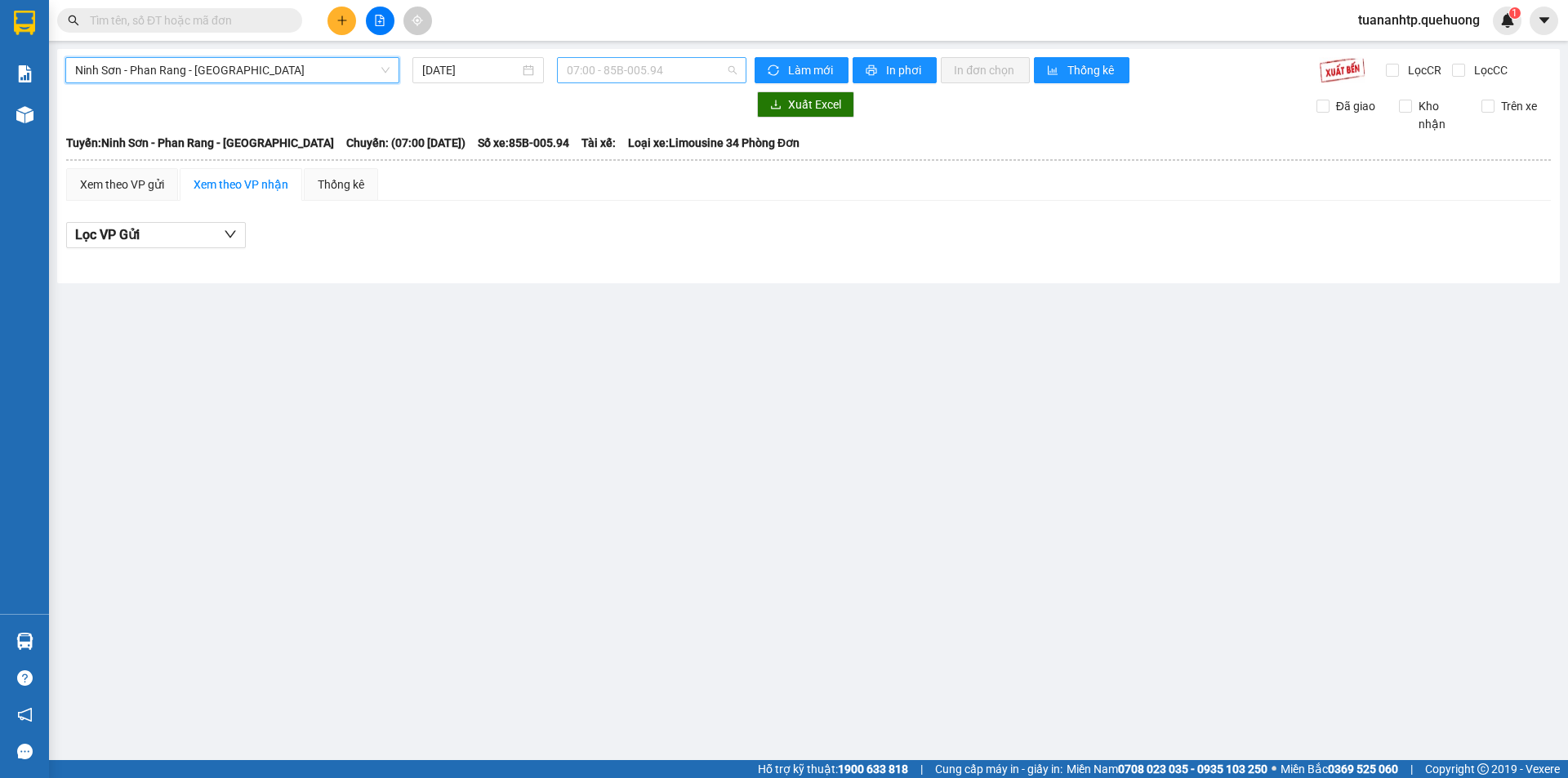
click at [650, 65] on span "07:00 - 85B-005.94" at bounding box center [652, 70] width 169 height 24
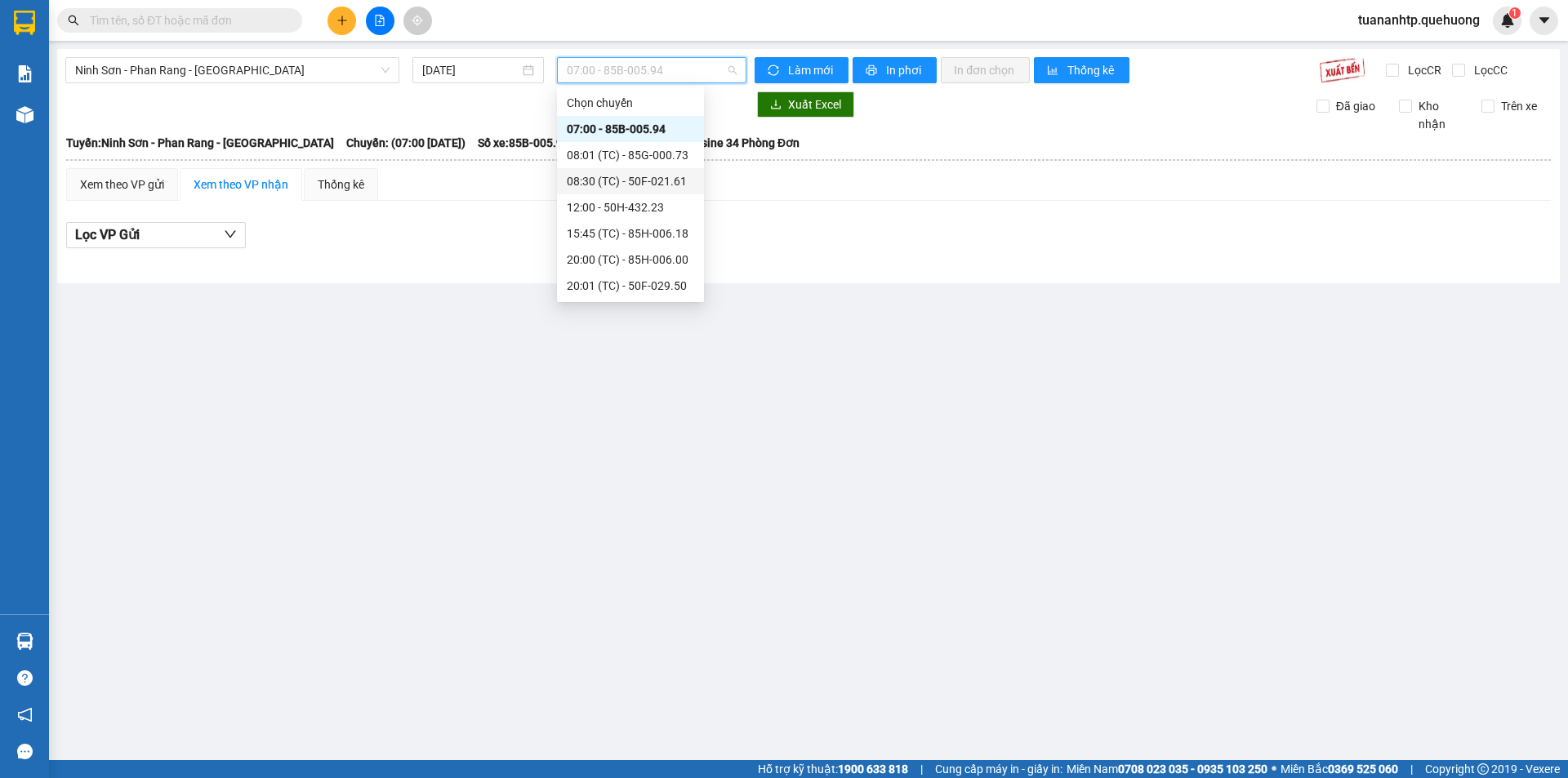
click at [671, 174] on div "08:30 (TC) - 50F-021.61" at bounding box center [631, 181] width 128 height 18
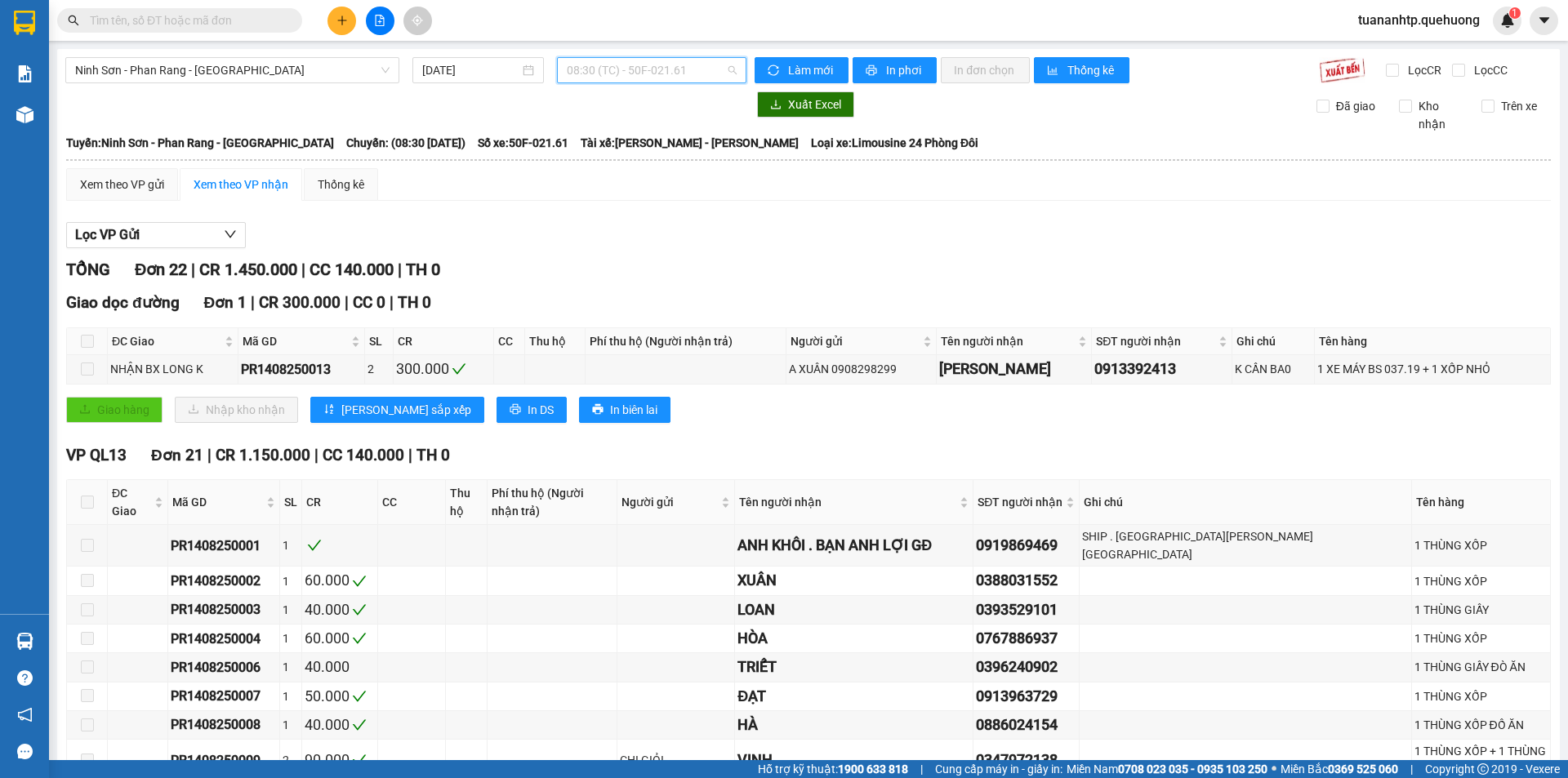
click at [676, 67] on span "08:30 (TC) - 50F-021.61" at bounding box center [652, 70] width 169 height 24
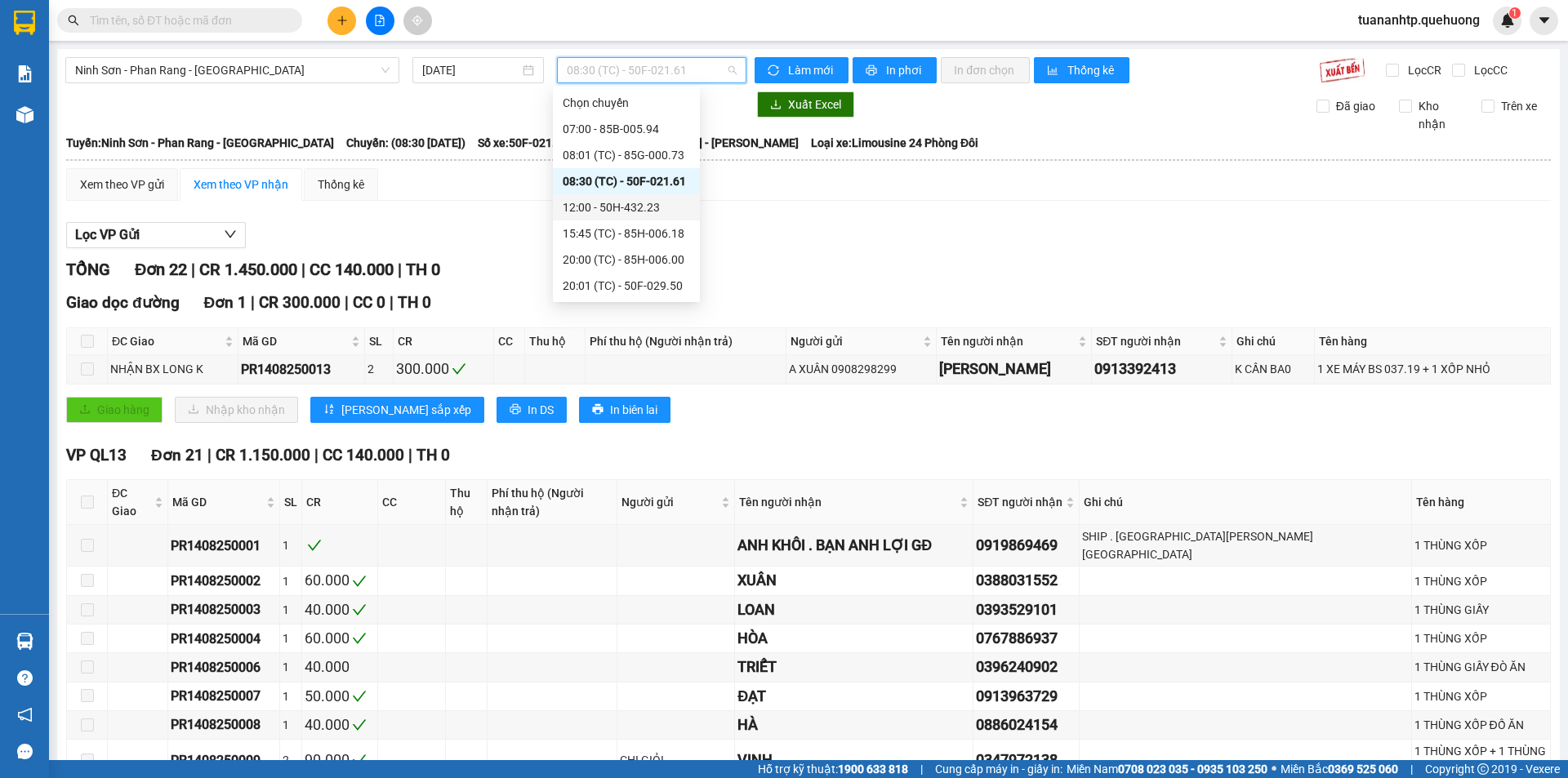
click at [644, 212] on div "12:00 - 50H-432.23" at bounding box center [626, 207] width 128 height 18
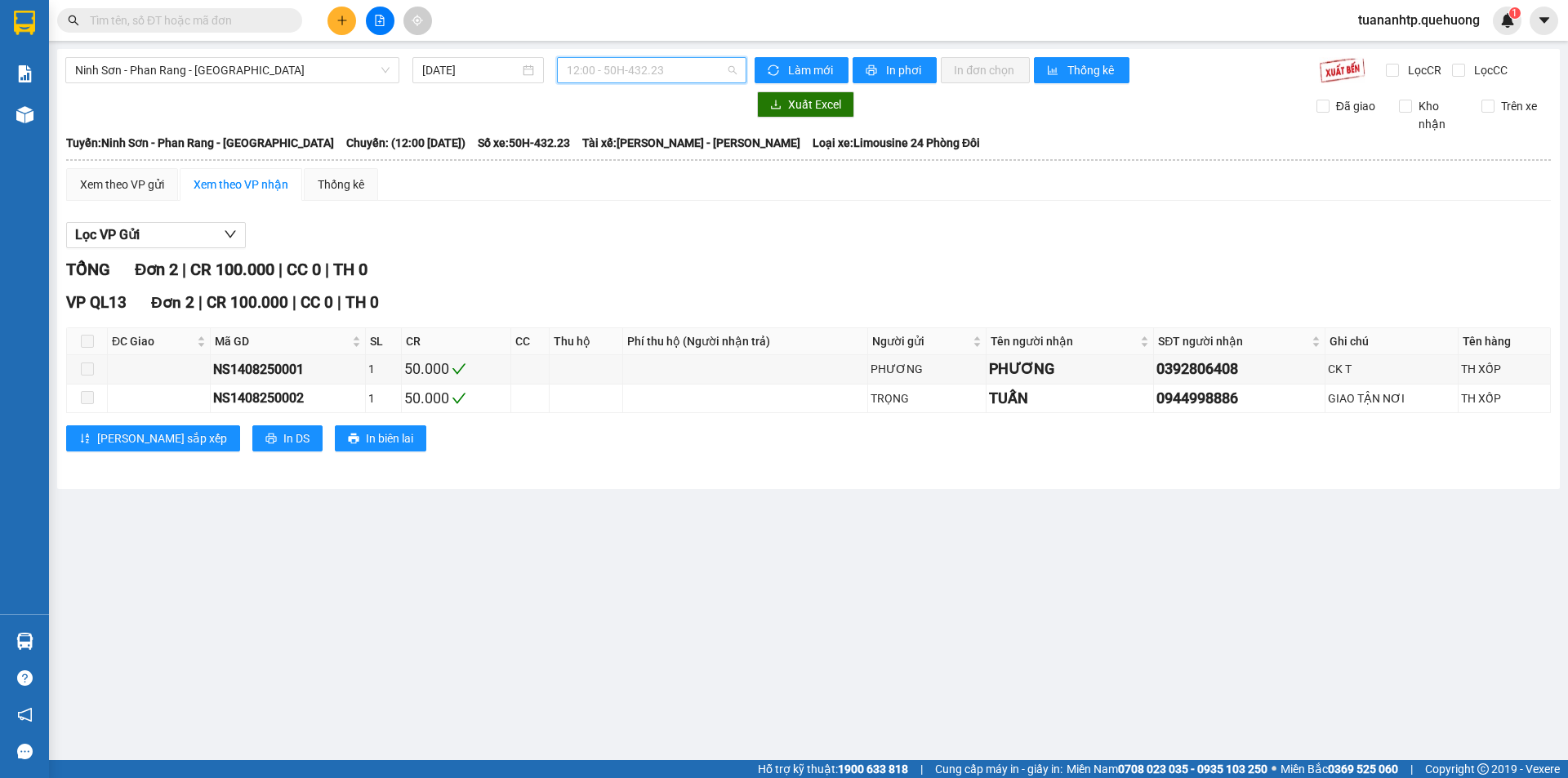
click at [691, 77] on span "12:00 - 50H-432.23" at bounding box center [652, 70] width 169 height 24
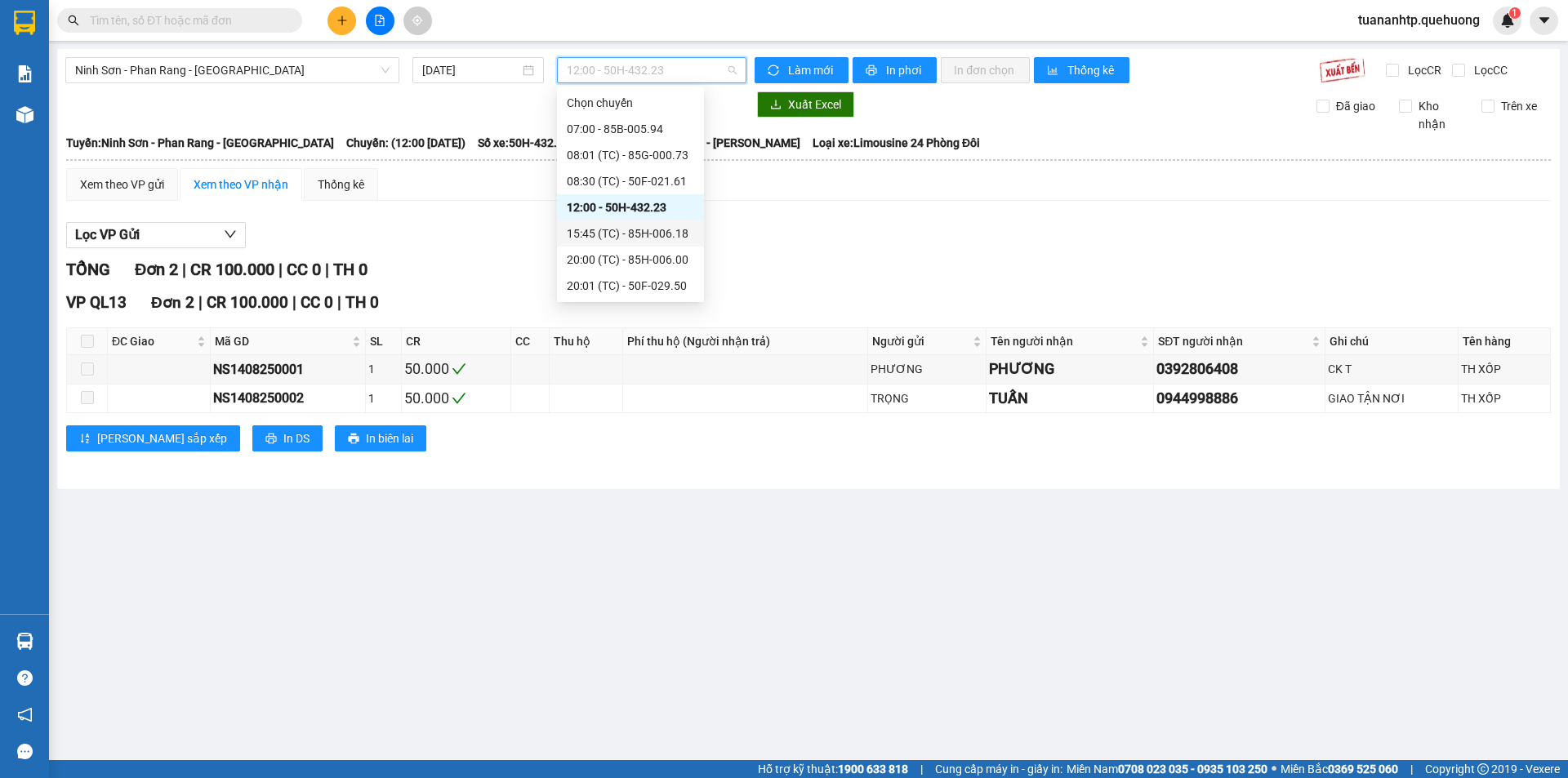
click at [670, 226] on div "15:45 (TC) - 85H-006.18" at bounding box center [631, 233] width 128 height 18
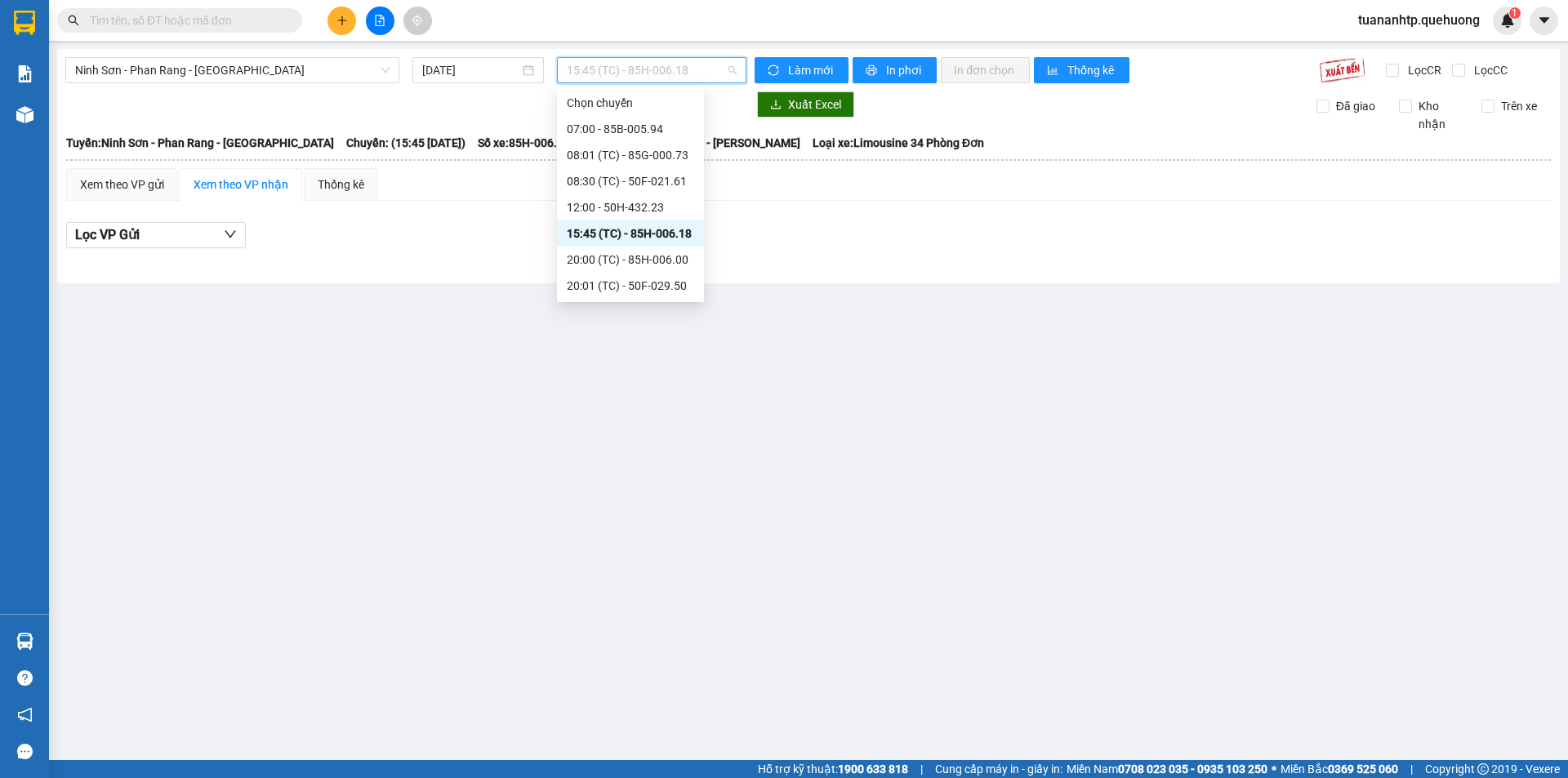
click at [714, 73] on span "15:45 (TC) - 85H-006.18" at bounding box center [652, 70] width 169 height 24
click at [645, 250] on div "20:00 (TC) - 85H-006.00" at bounding box center [630, 259] width 147 height 26
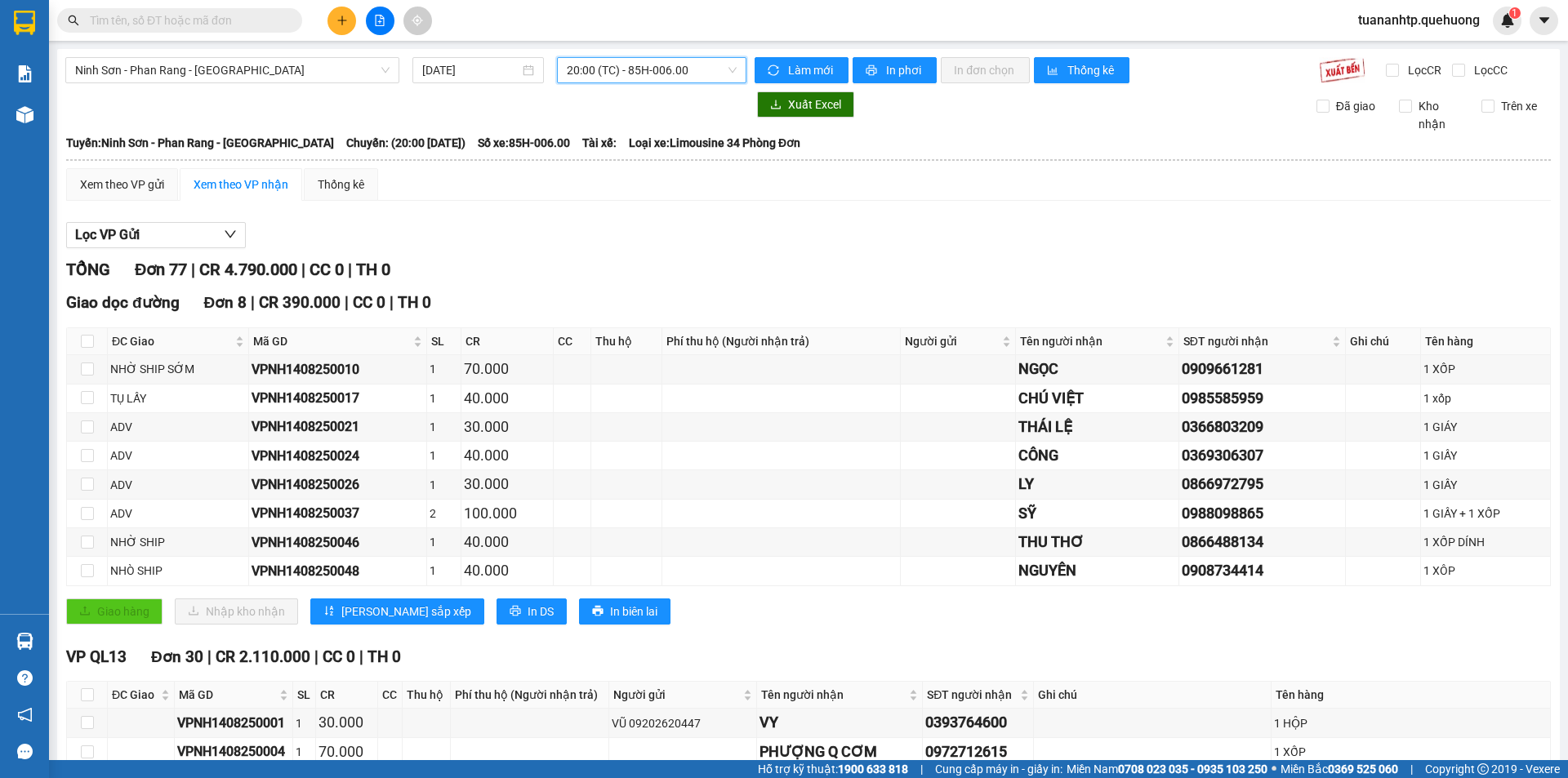
click at [686, 72] on span "20:00 (TC) - 85H-006.00" at bounding box center [652, 70] width 169 height 24
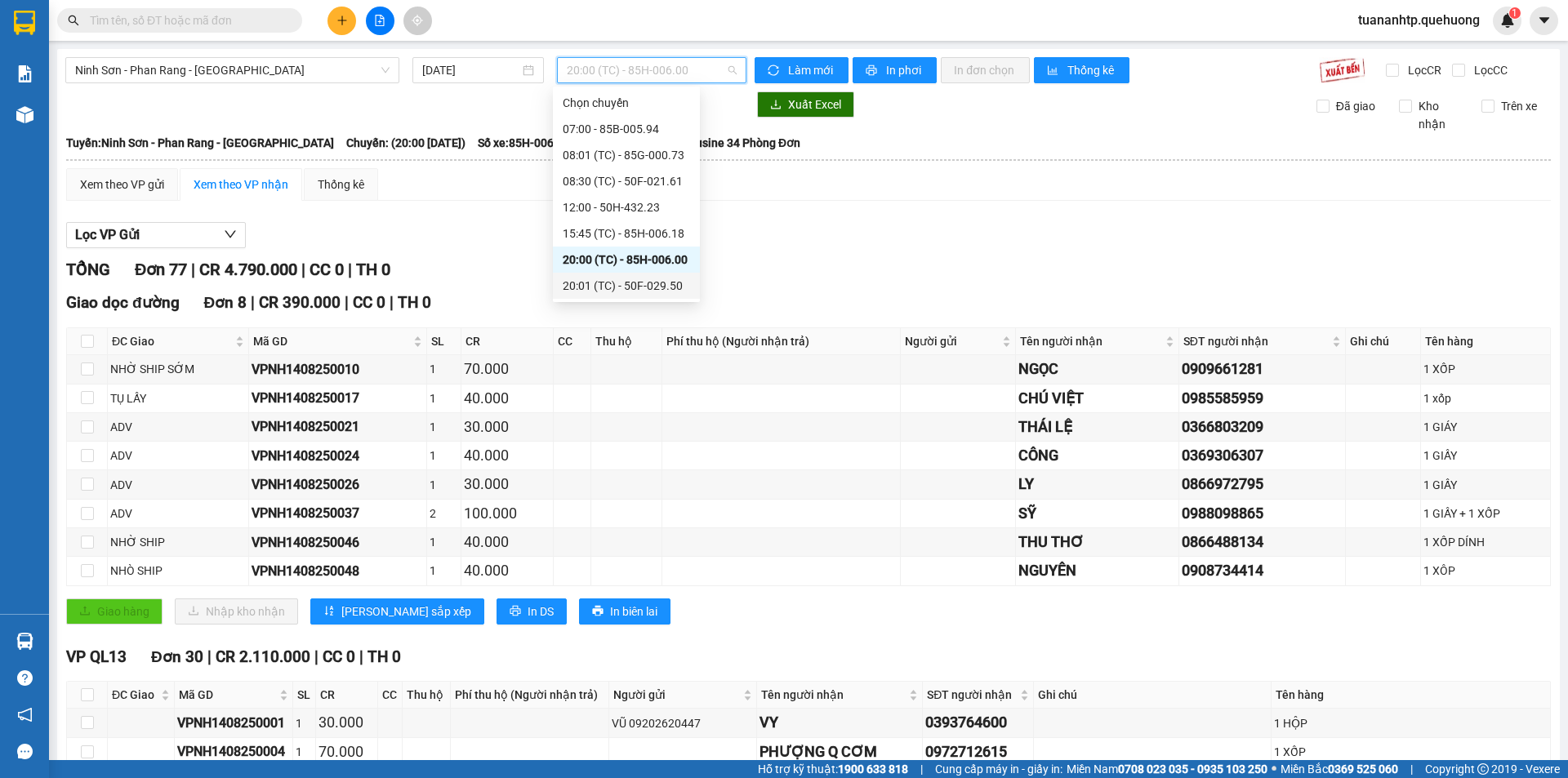
click at [662, 284] on div "20:01 (TC) - 50F-029.50" at bounding box center [626, 286] width 128 height 18
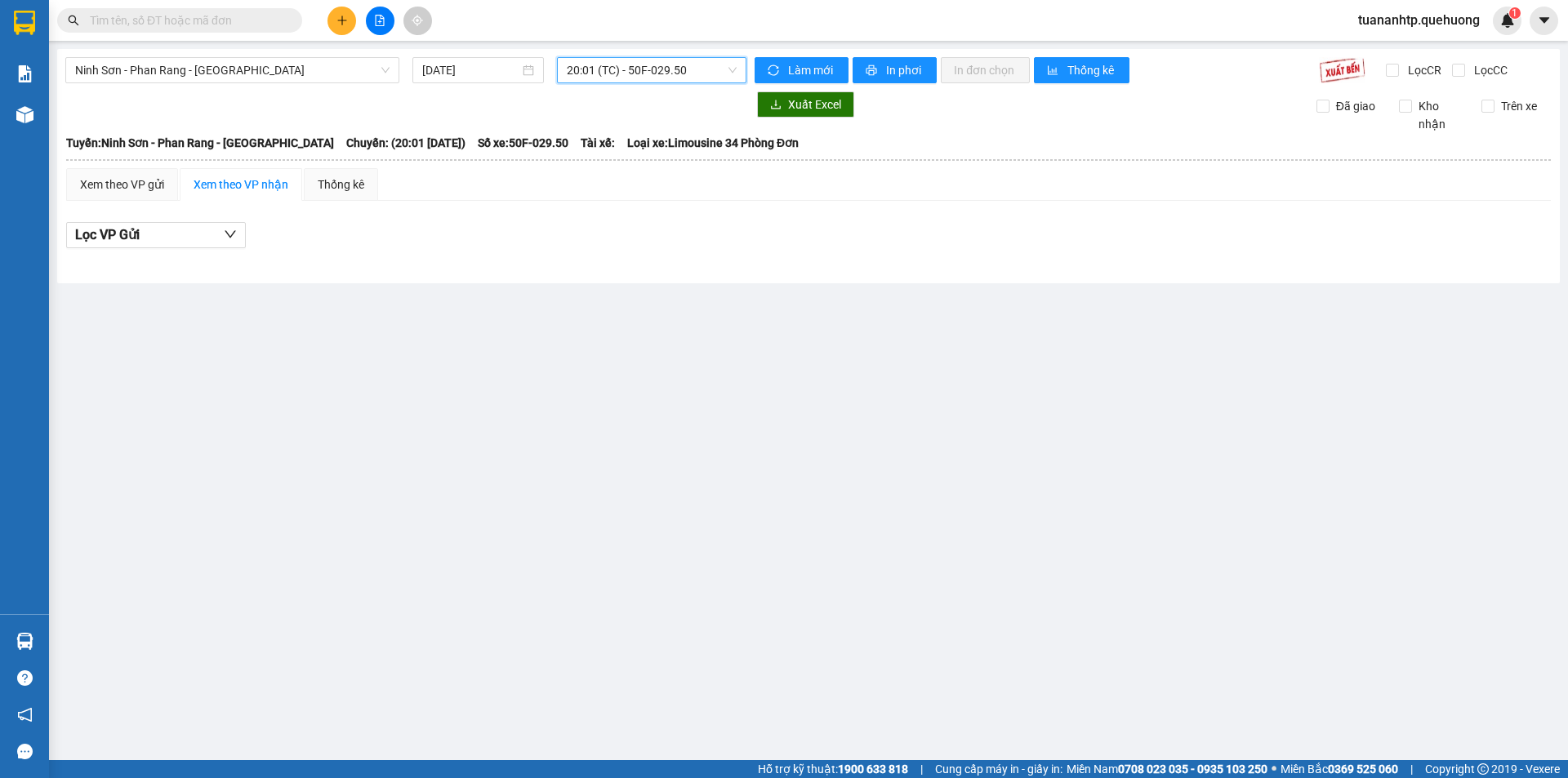
click at [684, 65] on span "20:01 (TC) - 50F-029.50" at bounding box center [652, 70] width 169 height 24
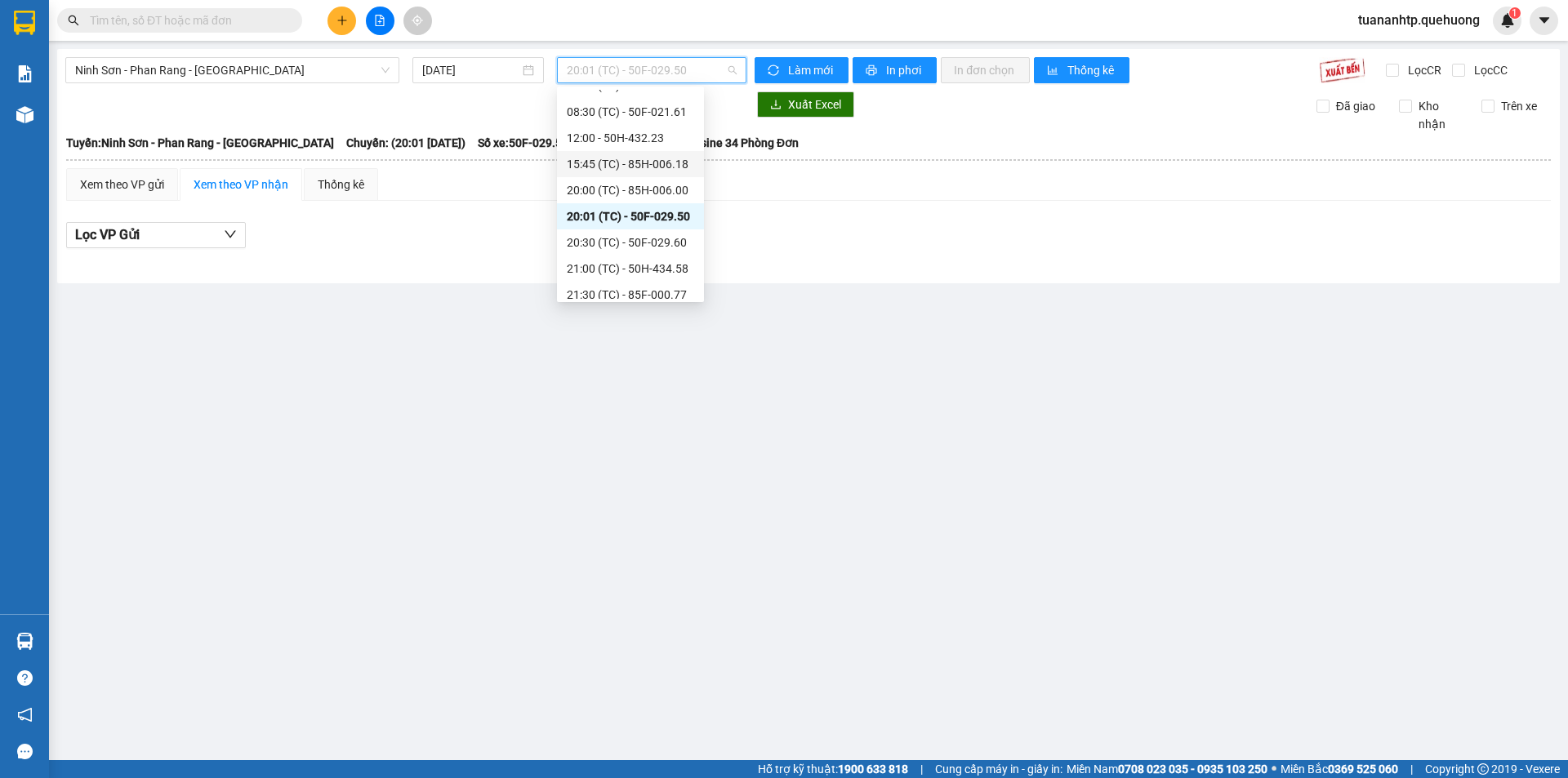
scroll to position [156, 0]
click at [658, 144] on div "20:30 (TC) - 50F-029.60" at bounding box center [630, 155] width 147 height 26
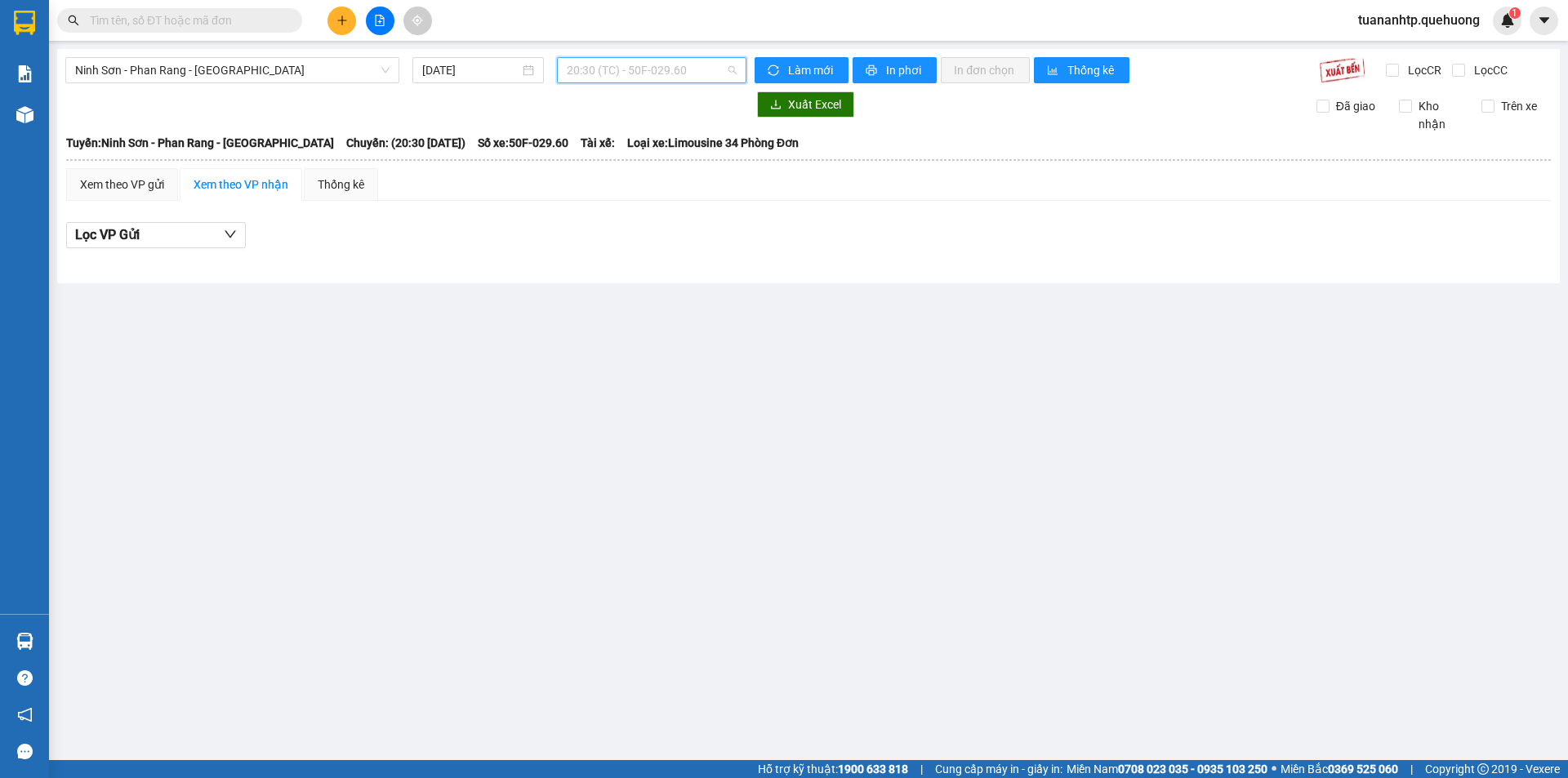
click at [680, 68] on span "20:30 (TC) - 50F-029.60" at bounding box center [652, 70] width 169 height 24
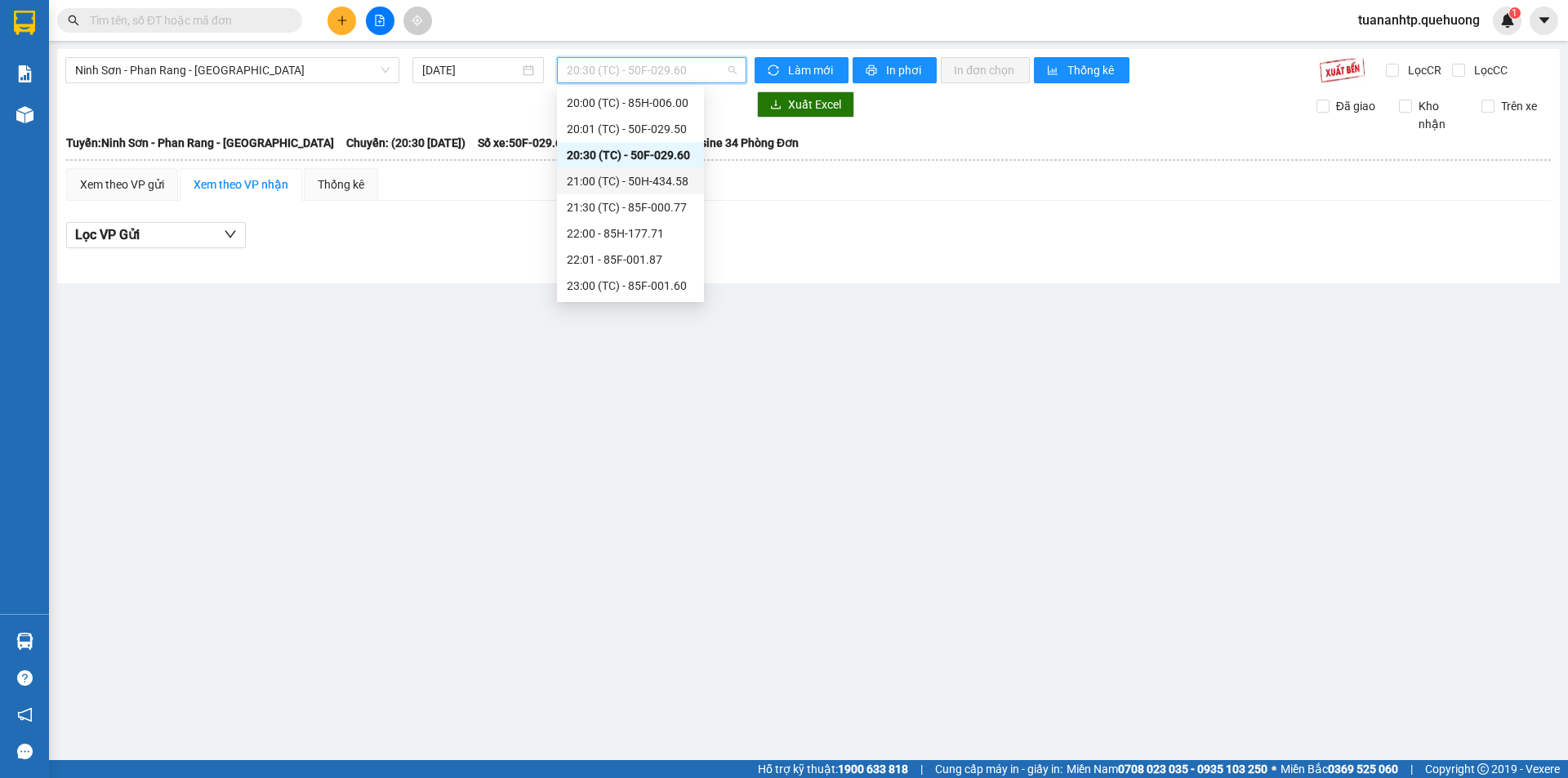
click at [669, 176] on div "21:00 (TC) - 50H-434.58" at bounding box center [631, 181] width 128 height 18
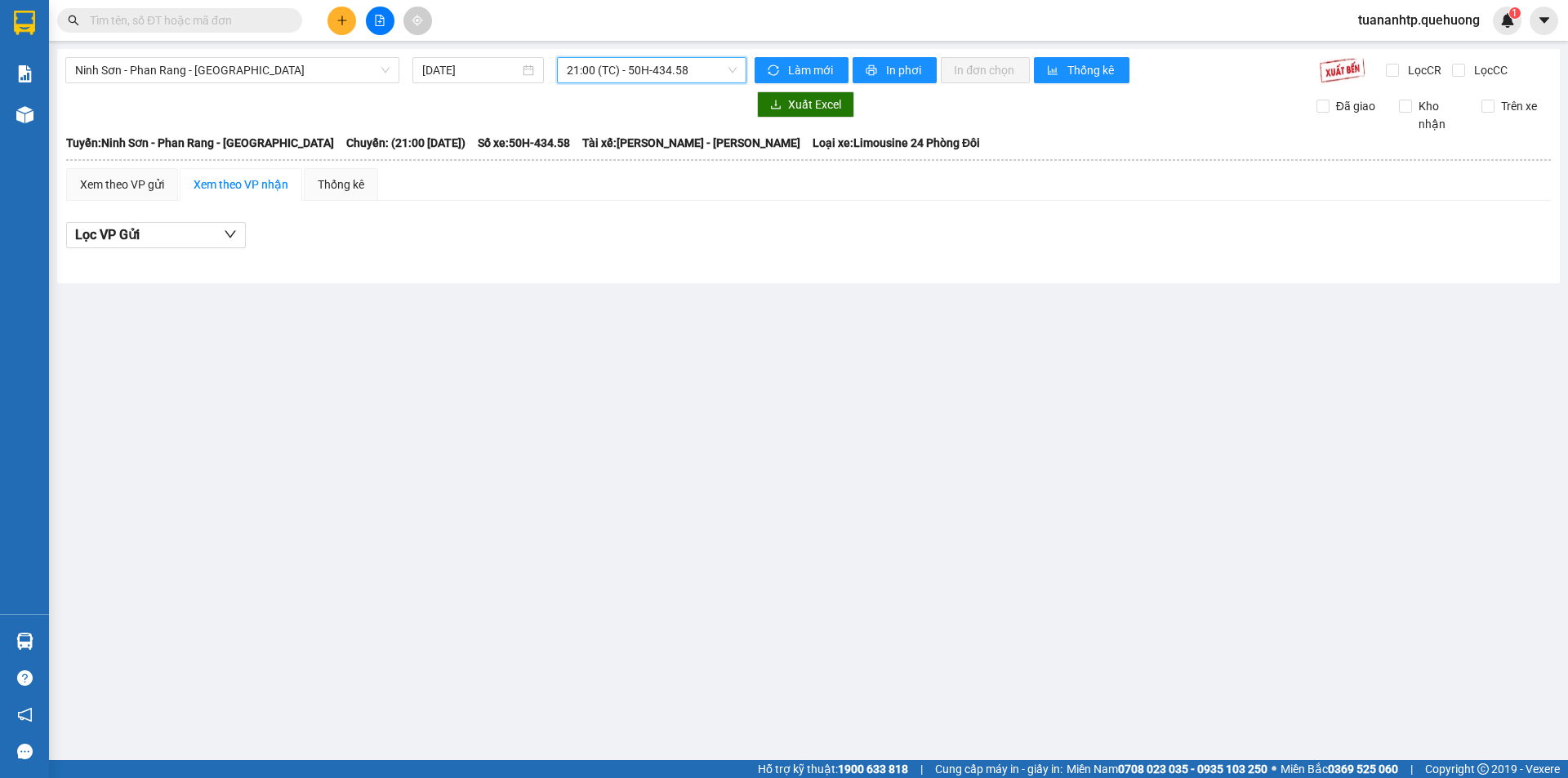
click at [685, 65] on span "21:00 (TC) - 50H-434.58" at bounding box center [652, 70] width 169 height 24
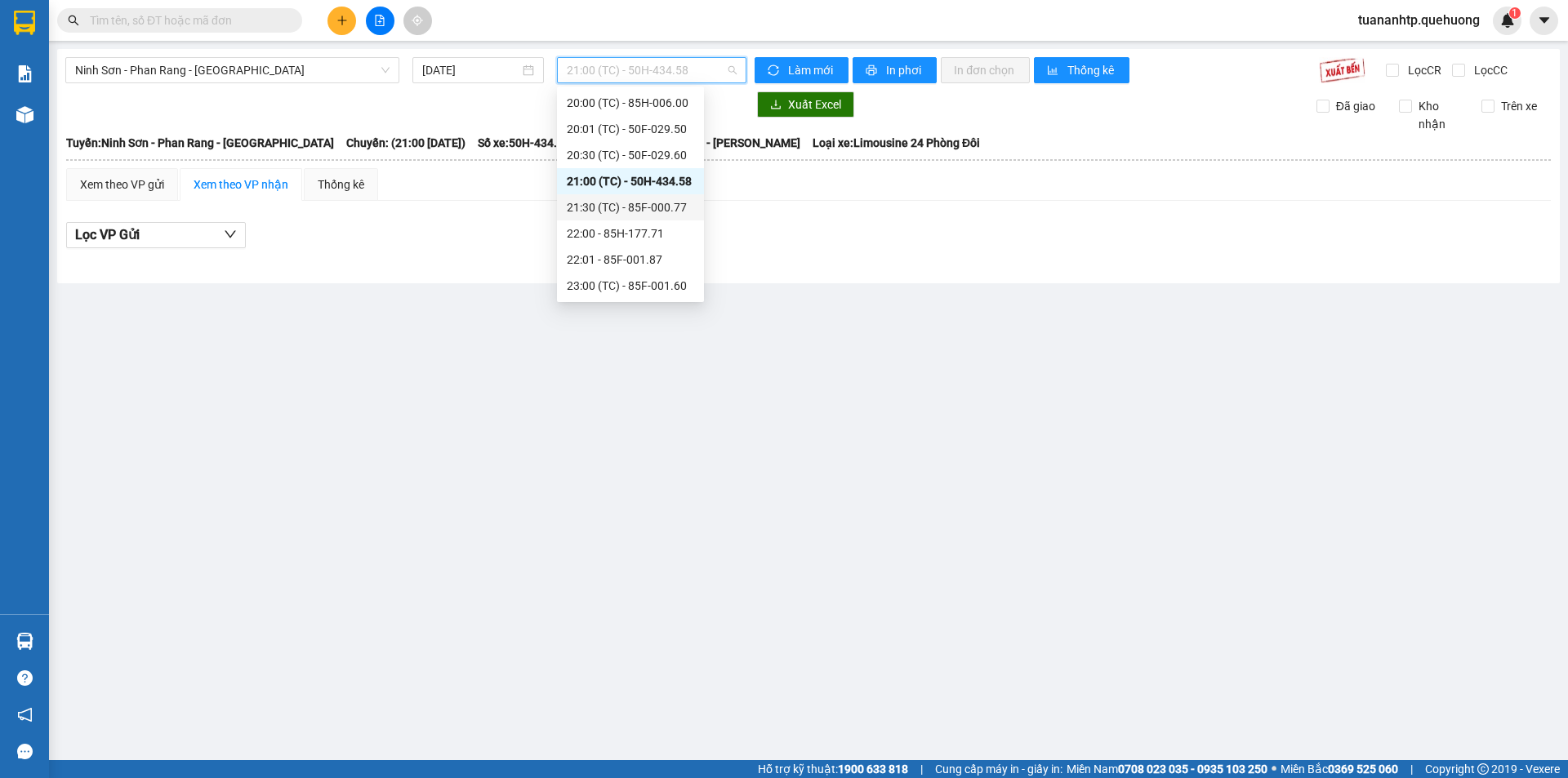
click at [660, 206] on div "21:30 (TC) - 85F-000.77" at bounding box center [631, 207] width 128 height 18
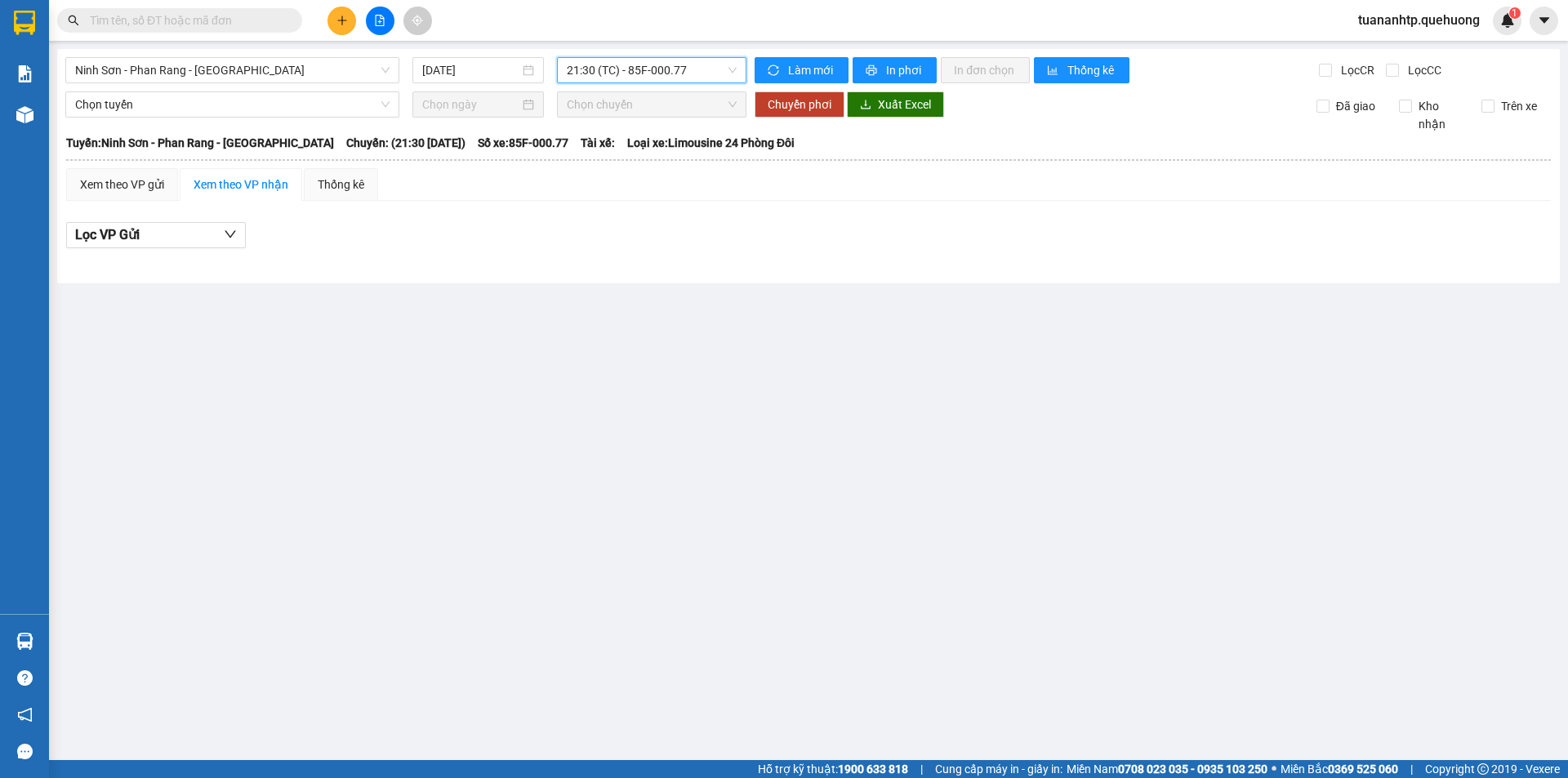
click at [682, 72] on span "21:30 (TC) - 85F-000.77" at bounding box center [652, 70] width 169 height 24
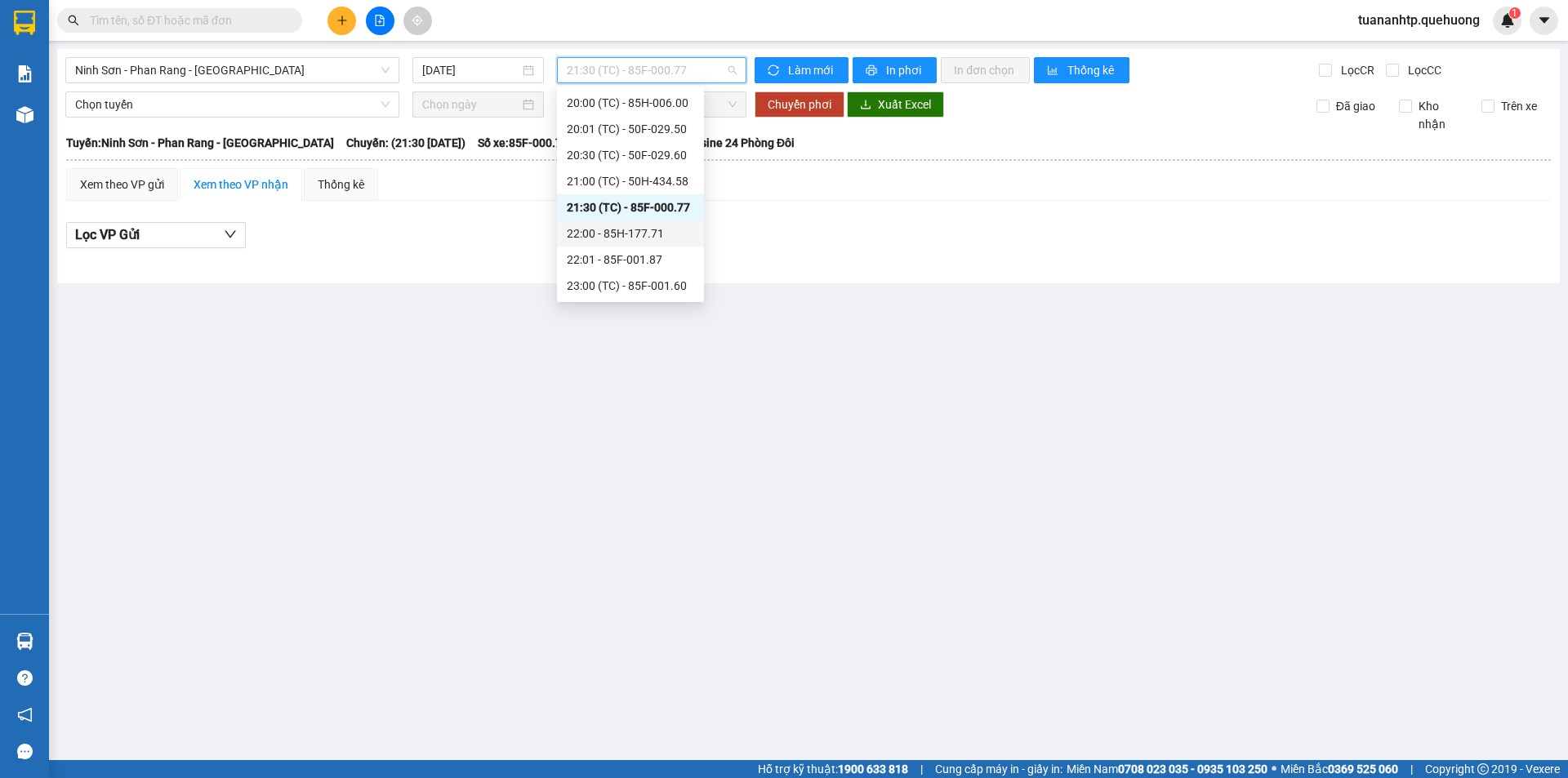
click at [657, 237] on div "22:00 - 85H-177.71" at bounding box center [631, 233] width 128 height 18
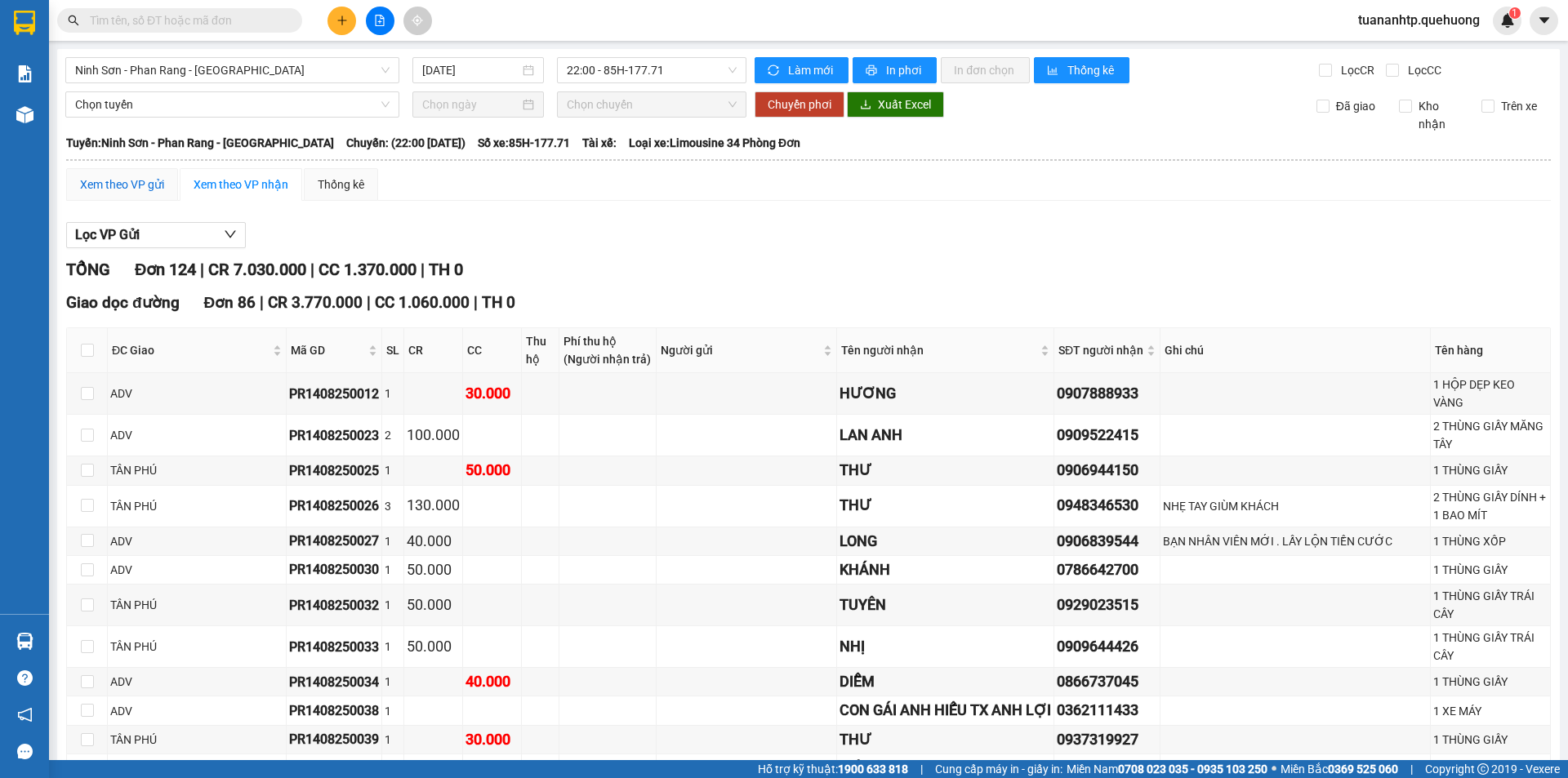
click at [133, 192] on div "Xem theo VP gửi" at bounding box center [122, 184] width 84 height 18
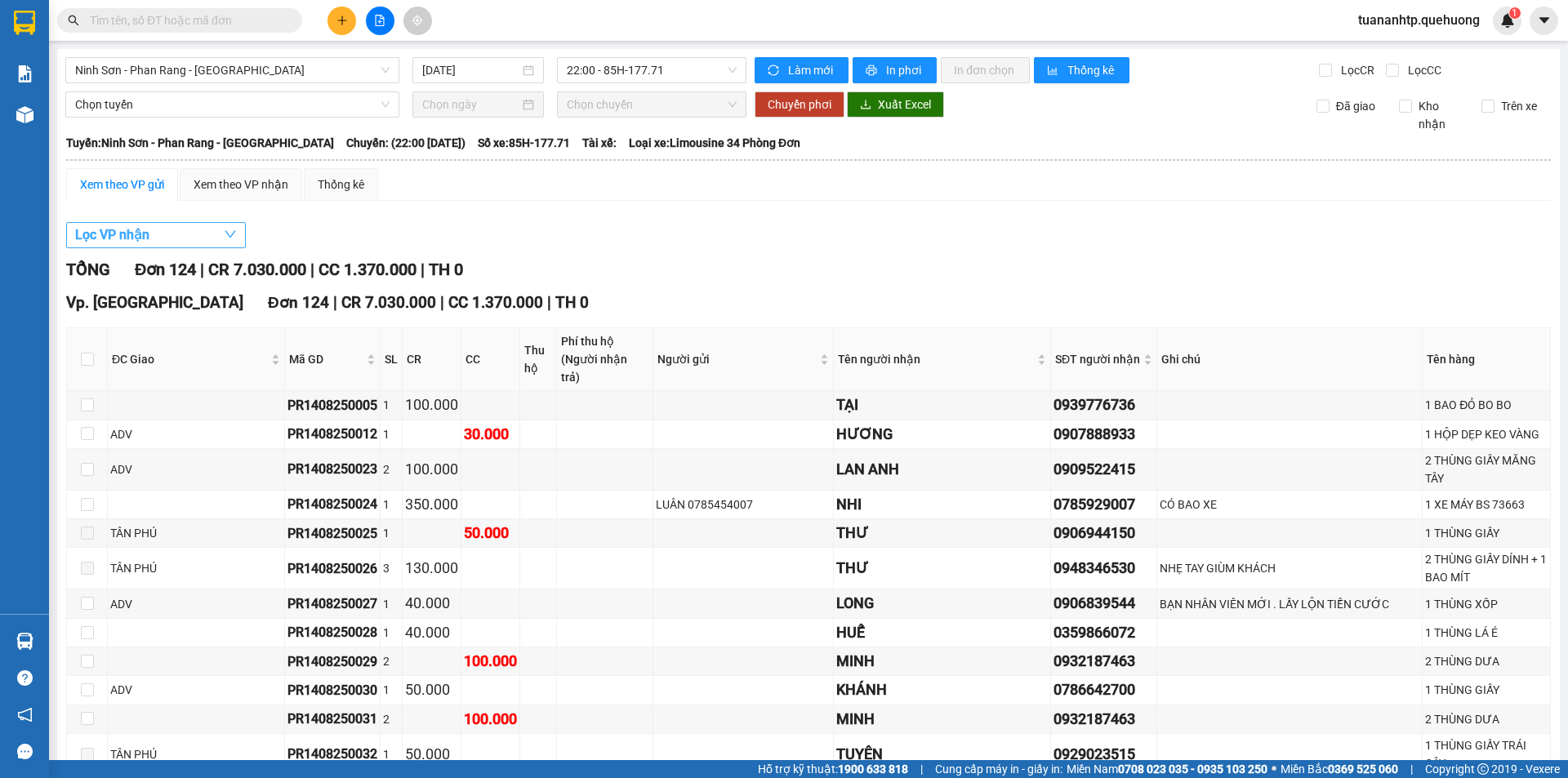
click at [141, 233] on span "Lọc VP nhận" at bounding box center [112, 234] width 74 height 20
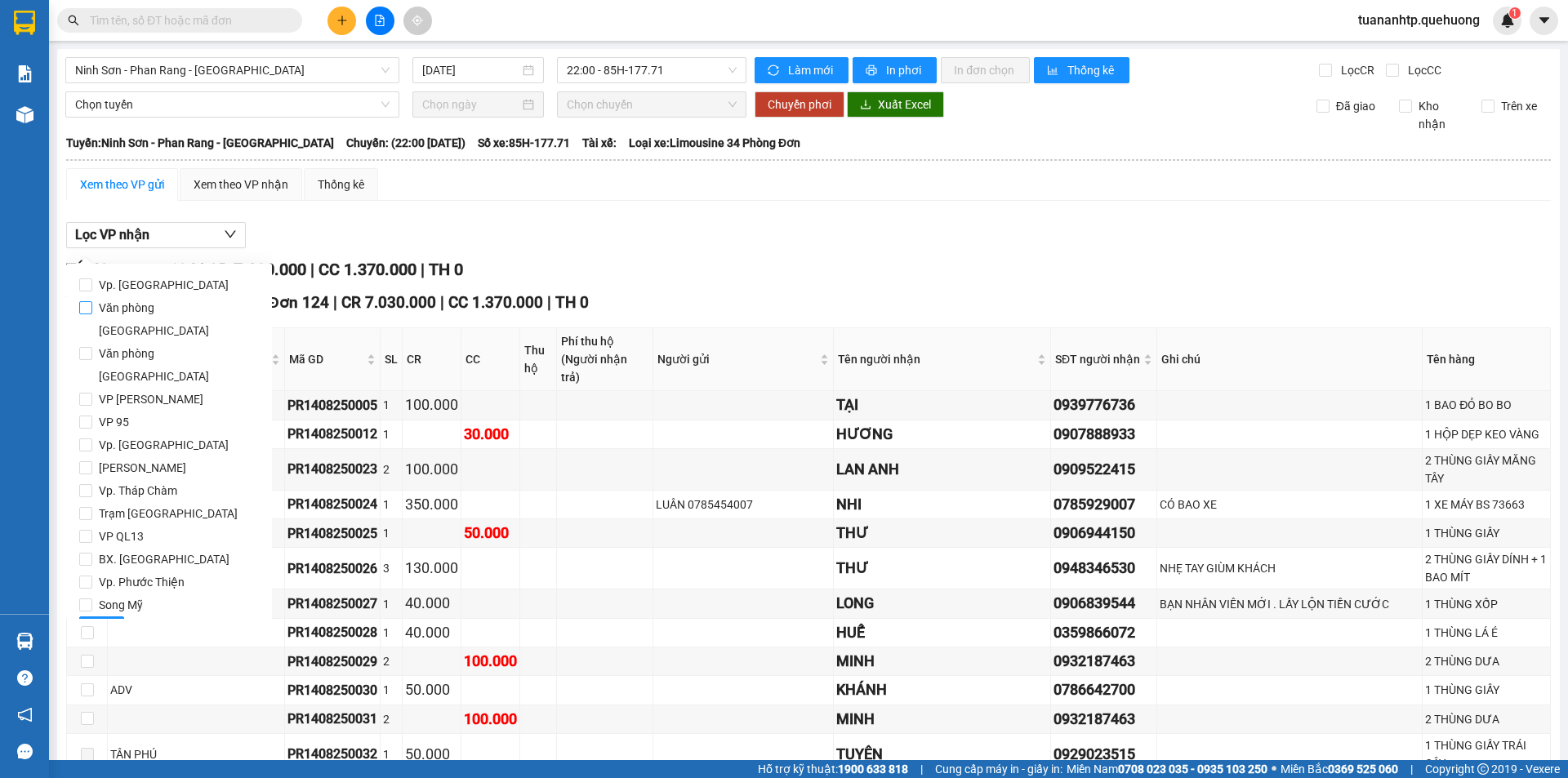
click at [155, 308] on span "Văn phòng [GEOGRAPHIC_DATA]" at bounding box center [176, 319] width 167 height 45
click at [93, 308] on input "Văn phòng [GEOGRAPHIC_DATA]" at bounding box center [86, 307] width 13 height 13
checkbox input "true"
click at [101, 620] on span "Lọc" at bounding box center [101, 629] width 18 height 18
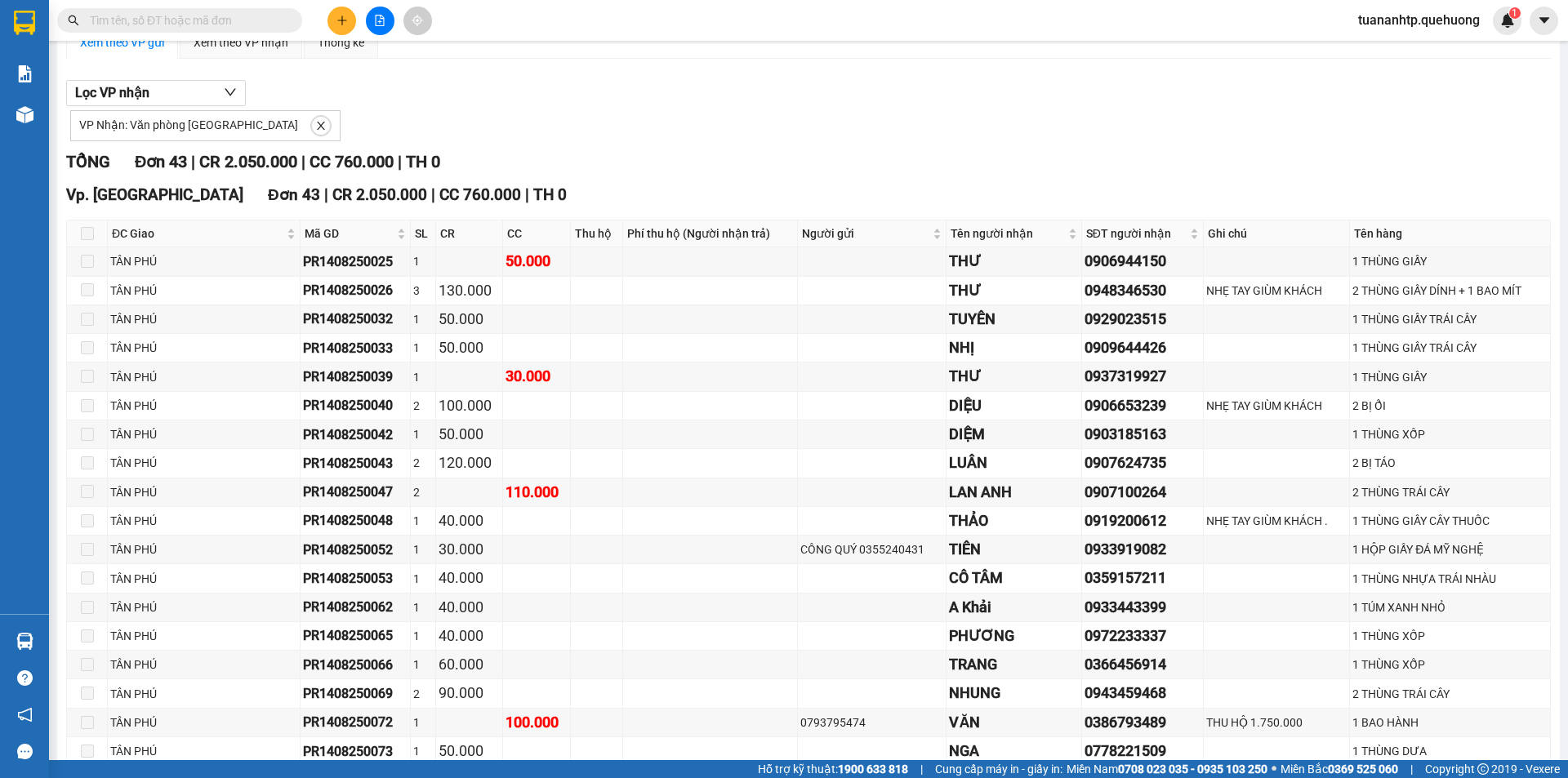
scroll to position [135, 0]
